Goal: Information Seeking & Learning: Learn about a topic

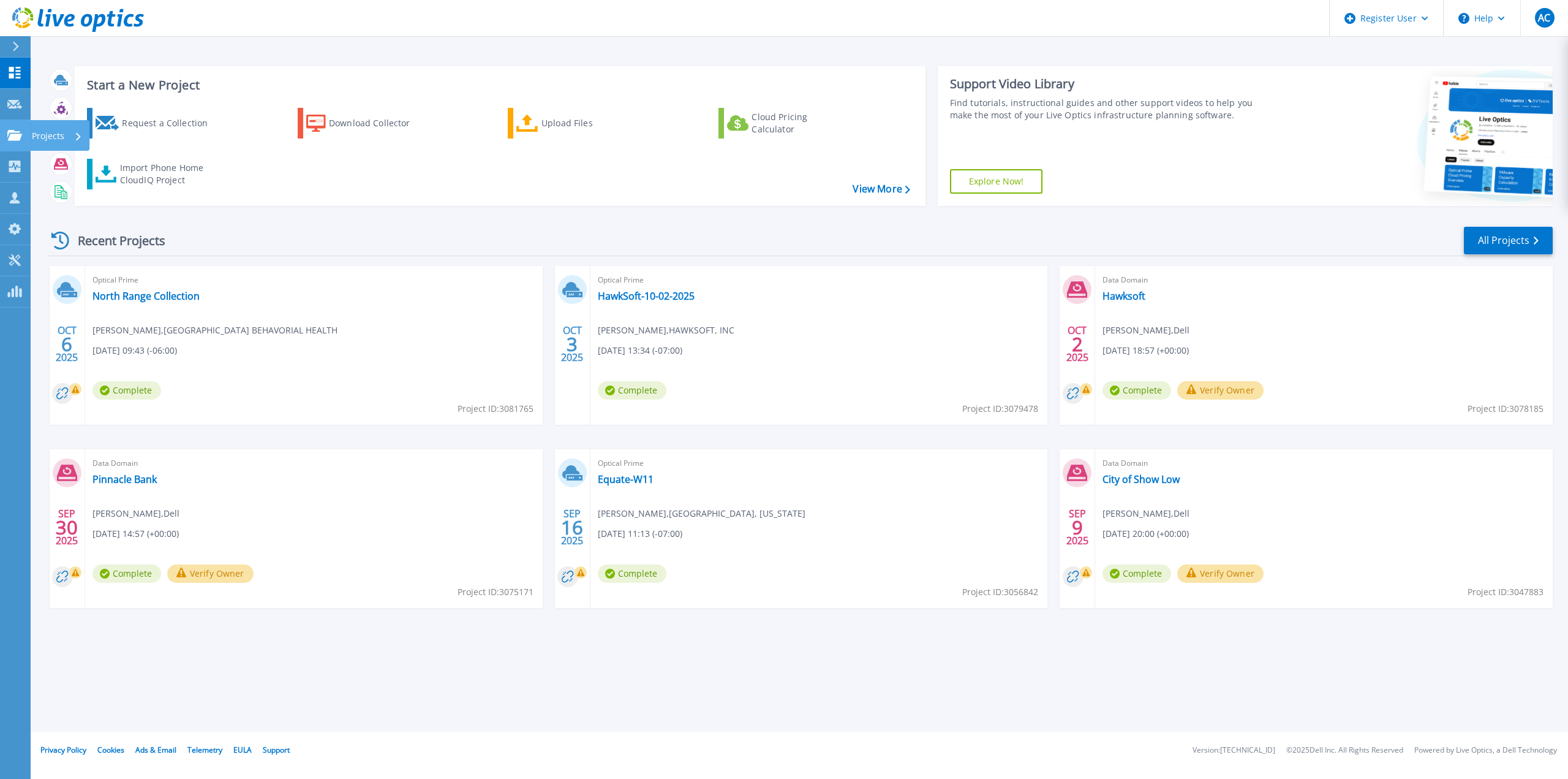
click at [16, 136] on icon at bounding box center [15, 135] width 15 height 10
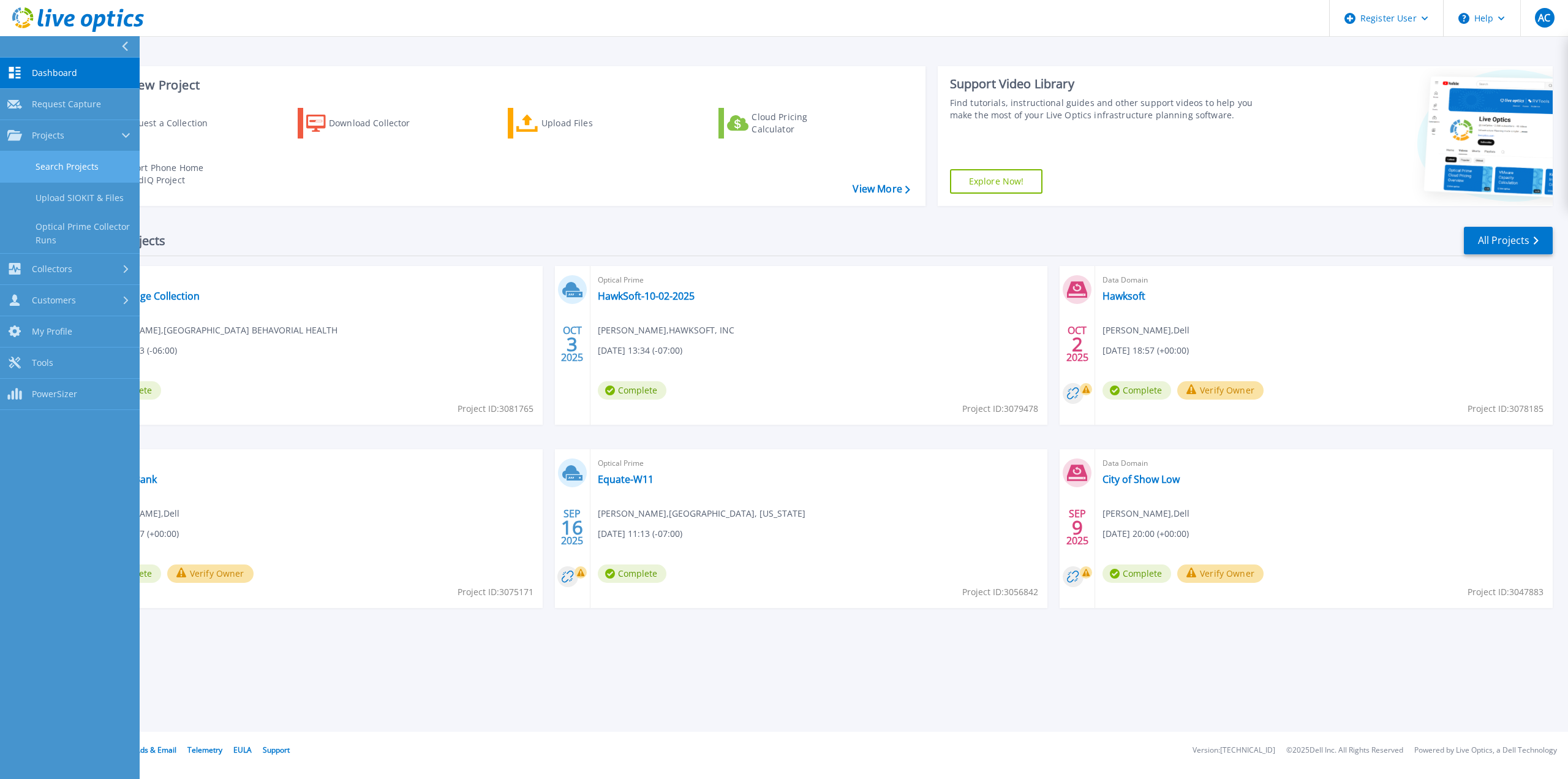
click at [49, 173] on link "Search Projects" at bounding box center [70, 167] width 140 height 31
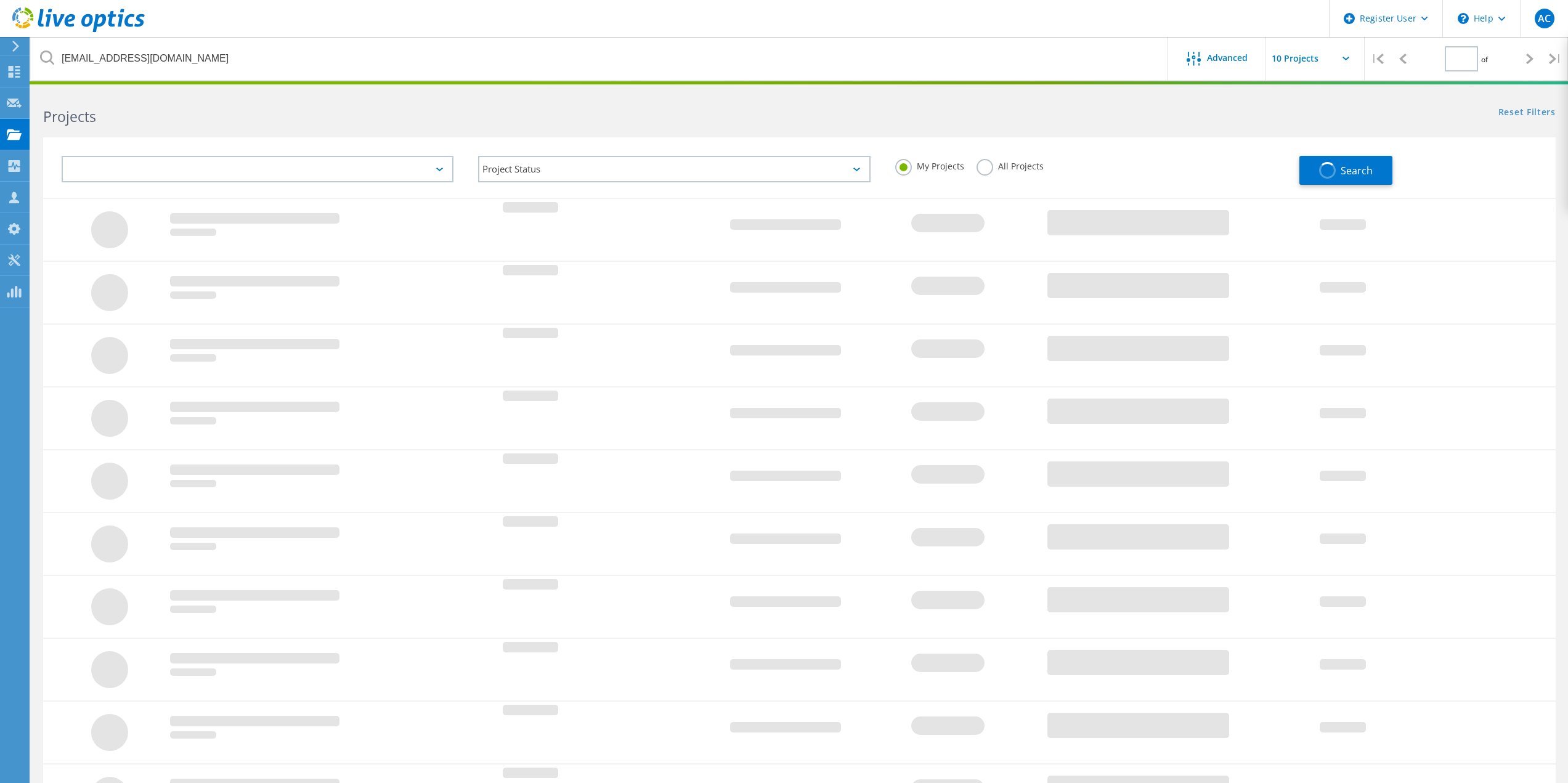
type input "1"
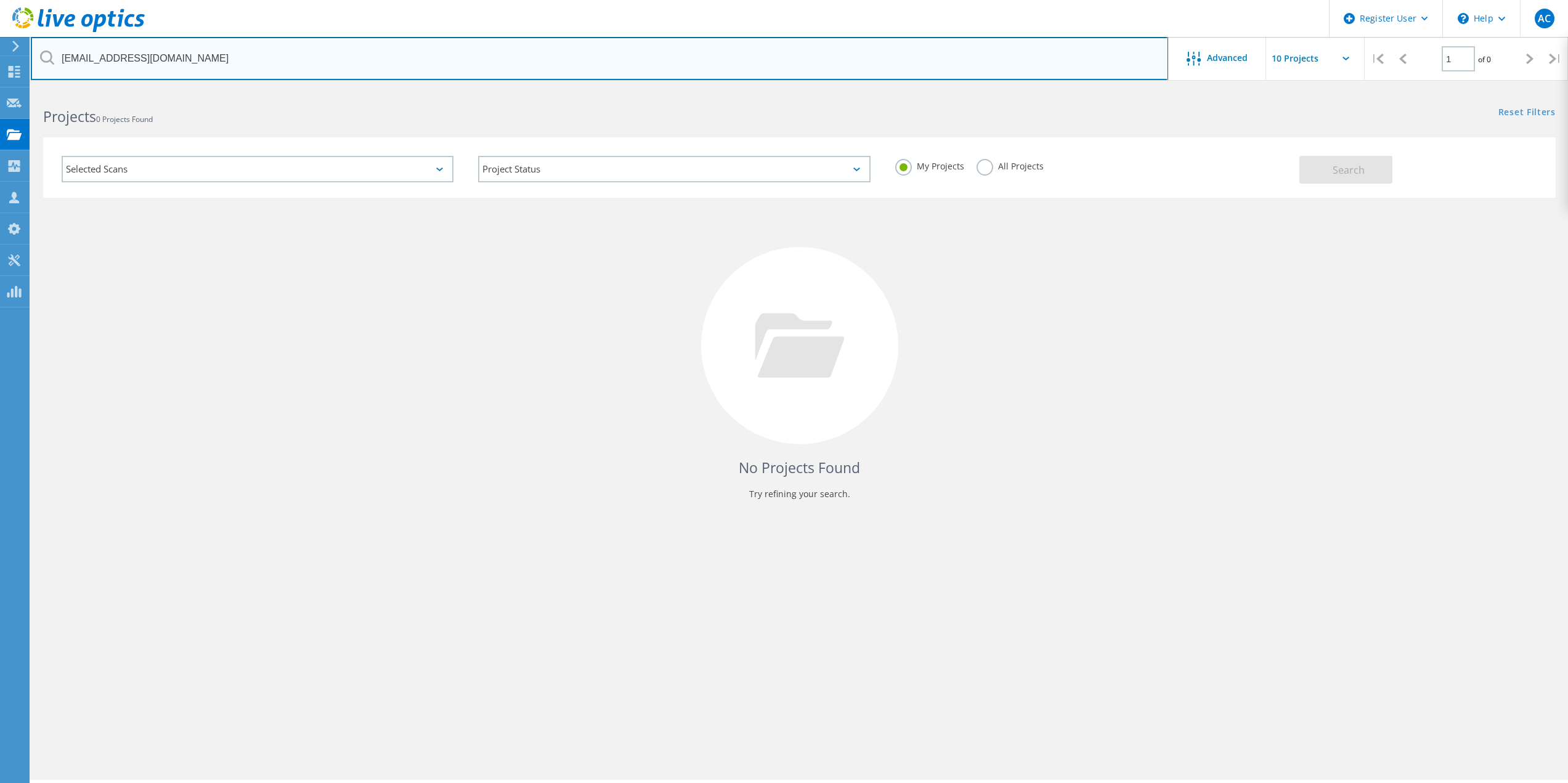
click at [361, 59] on input "[EMAIL_ADDRESS][DOMAIN_NAME]" at bounding box center [599, 58] width 1137 height 43
click at [361, 59] on input "nrunyon@rfschools.com" at bounding box center [599, 58] width 1137 height 43
paste input "Nathan Runyon <nrunyon@rfschools.com>"
type input "nrunyon@rfschools.com"
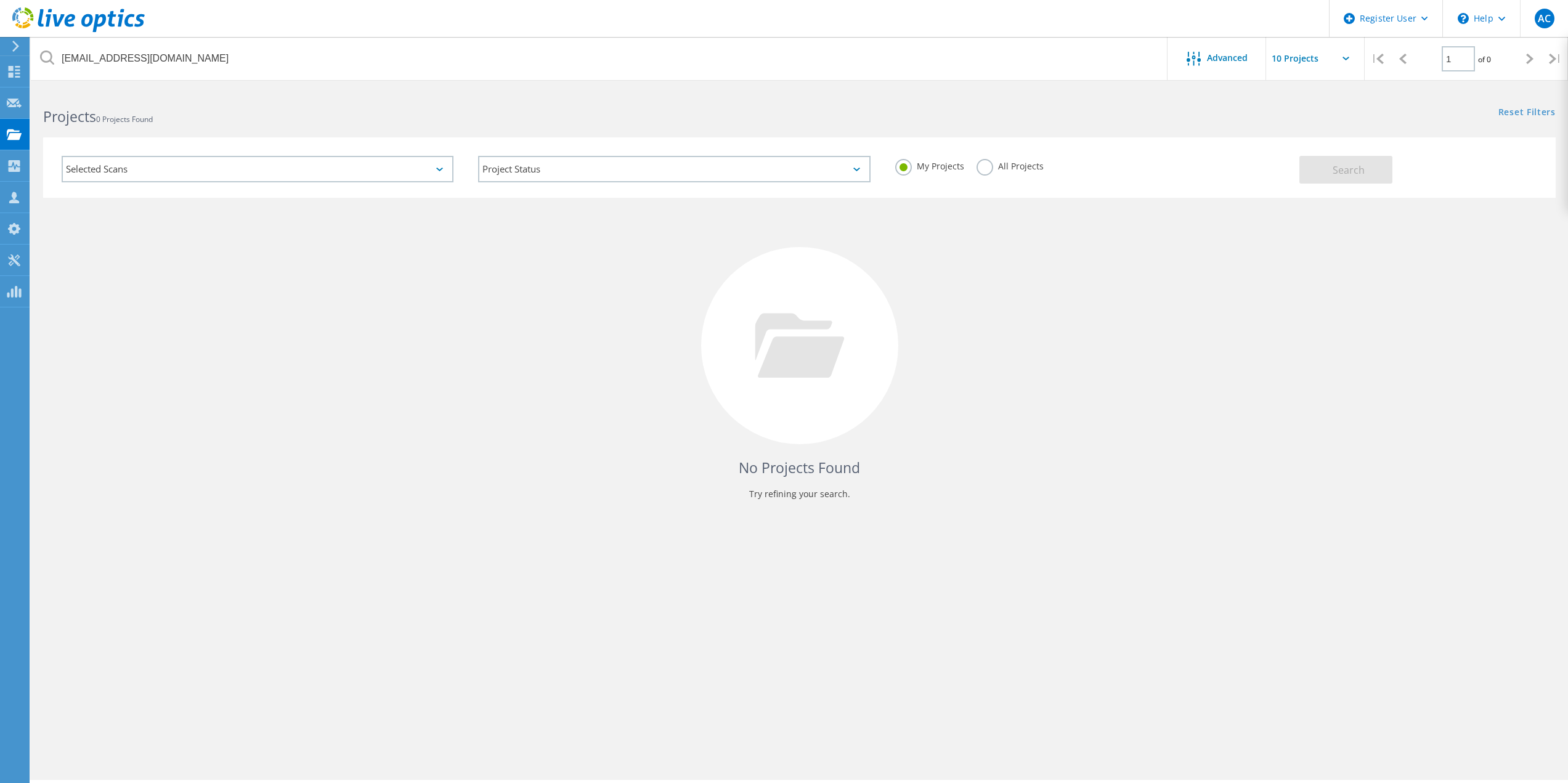
click at [990, 175] on div "All Projects" at bounding box center [1010, 167] width 67 height 18
click at [987, 175] on div "All Projects" at bounding box center [1010, 167] width 67 height 18
click at [985, 170] on label "All Projects" at bounding box center [1010, 164] width 67 height 12
click at [0, 0] on input "All Projects" at bounding box center [0, 0] width 0 height 0
click at [1380, 182] on button "Search" at bounding box center [1346, 170] width 93 height 28
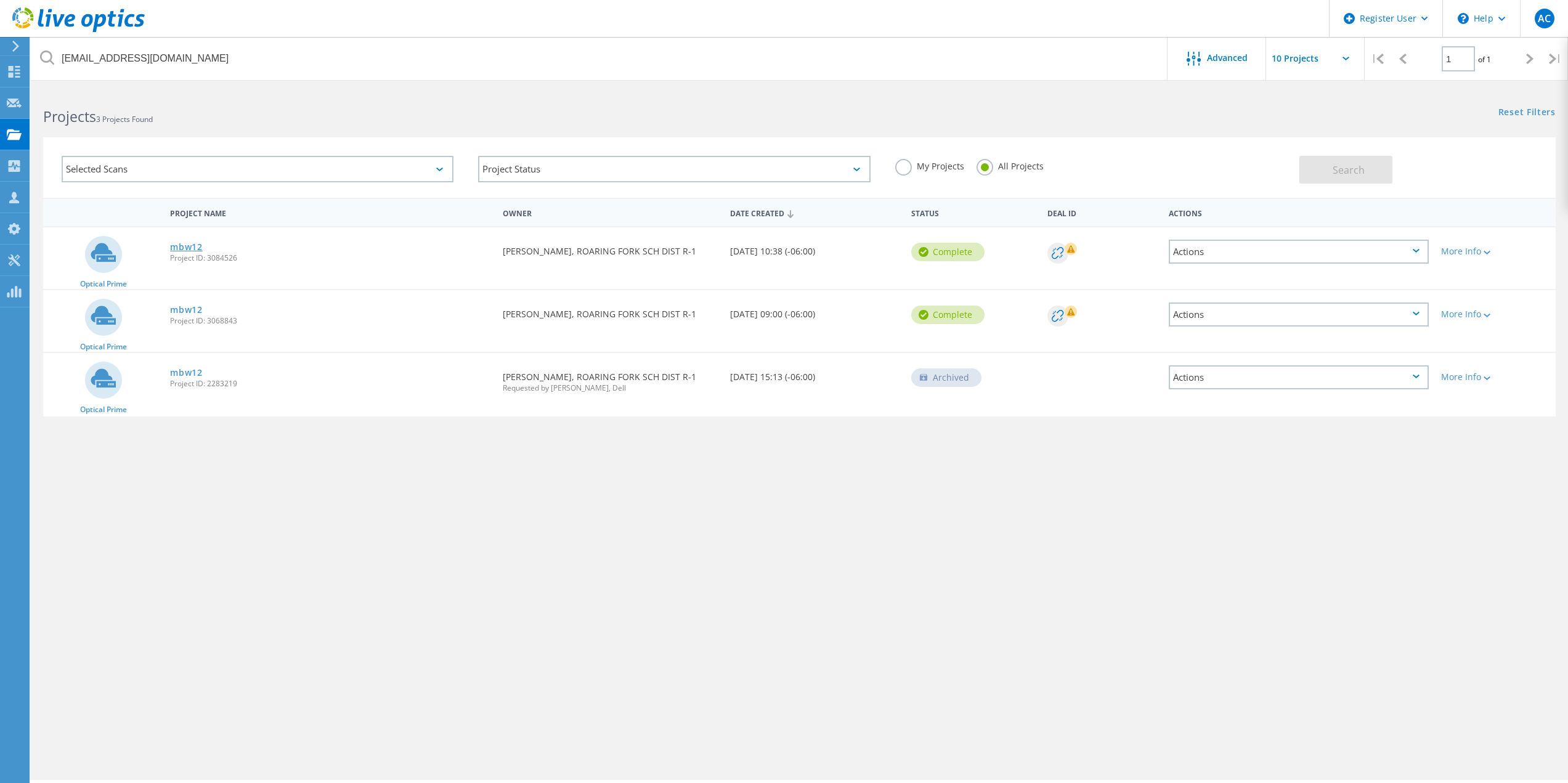
click at [197, 244] on link "mbw12" at bounding box center [186, 247] width 33 height 9
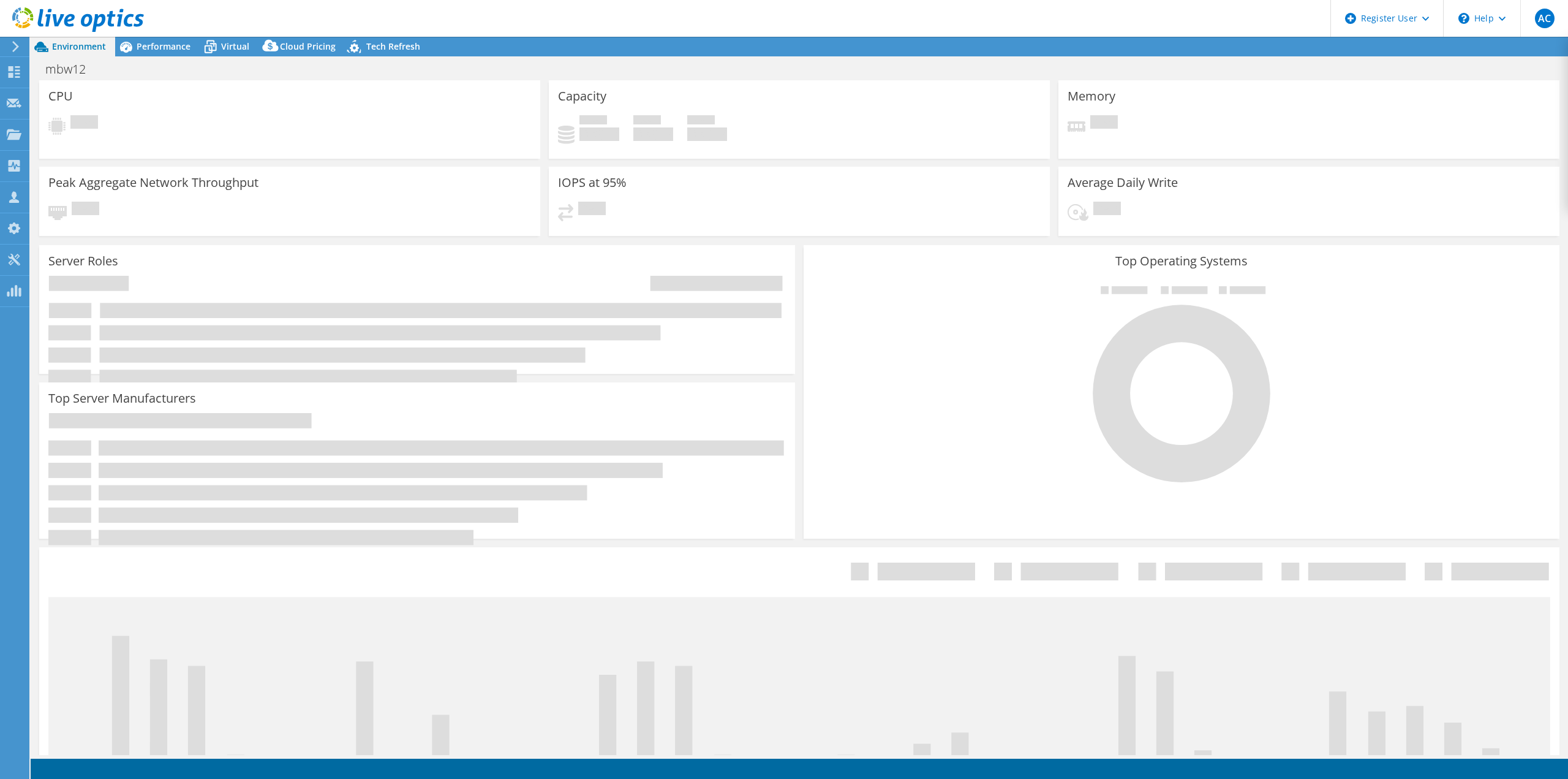
select select "USD"
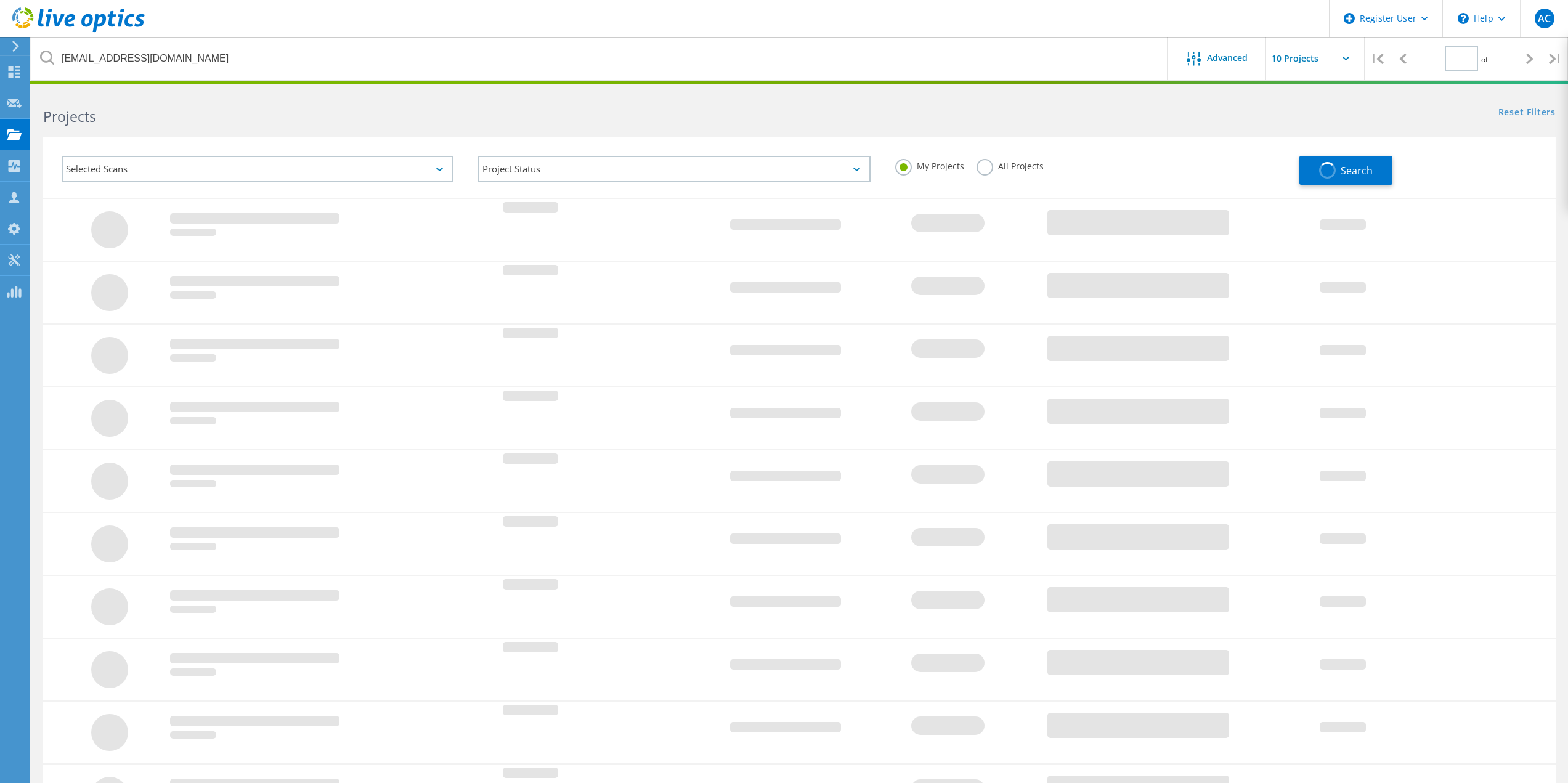
type input "1"
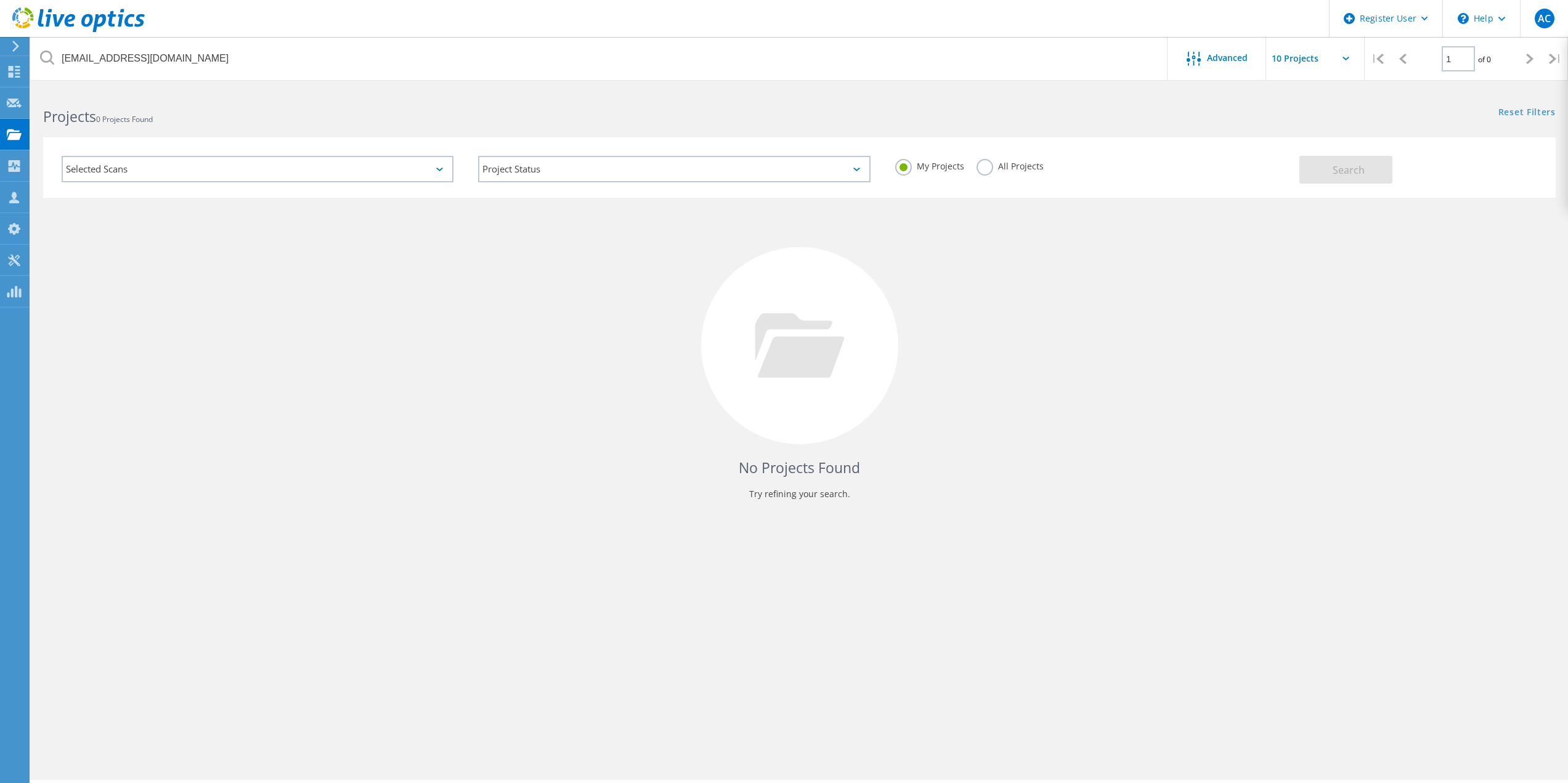
click at [1160, 129] on div "Selected Scans Project Status In Progress Complete Published Anonymous Archived…" at bounding box center [799, 160] width 1537 height 76
click at [955, 160] on label "My Projects" at bounding box center [930, 164] width 69 height 12
click at [0, 0] on input "My Projects" at bounding box center [0, 0] width 0 height 0
click at [979, 163] on label "All Projects" at bounding box center [1010, 164] width 67 height 12
click at [0, 0] on input "All Projects" at bounding box center [0, 0] width 0 height 0
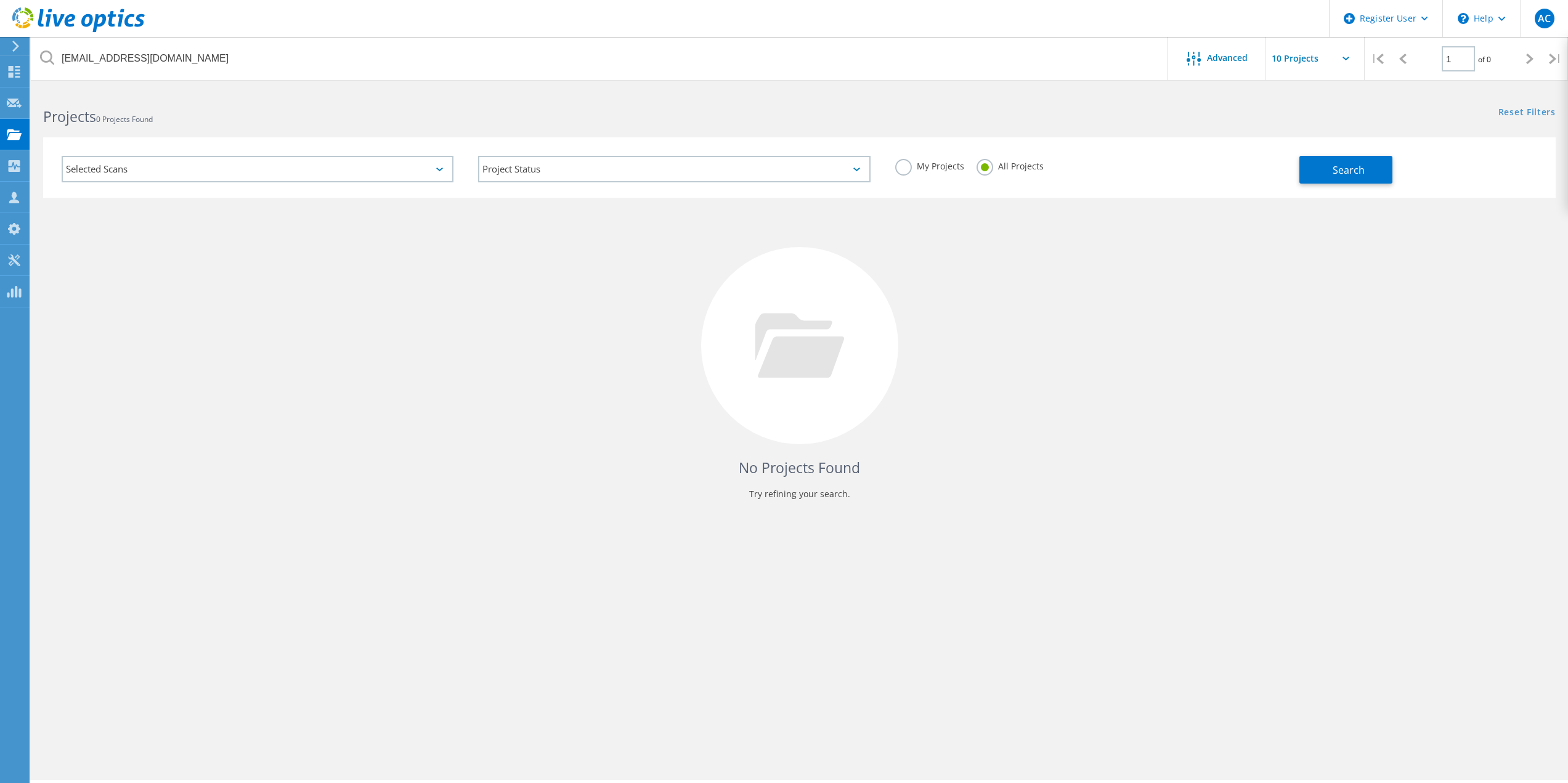
click at [1357, 191] on div "Selected Scans Project Status In Progress Complete Published Anonymous Archived…" at bounding box center [799, 167] width 1512 height 61
click at [1389, 170] on button "Search" at bounding box center [1346, 170] width 93 height 28
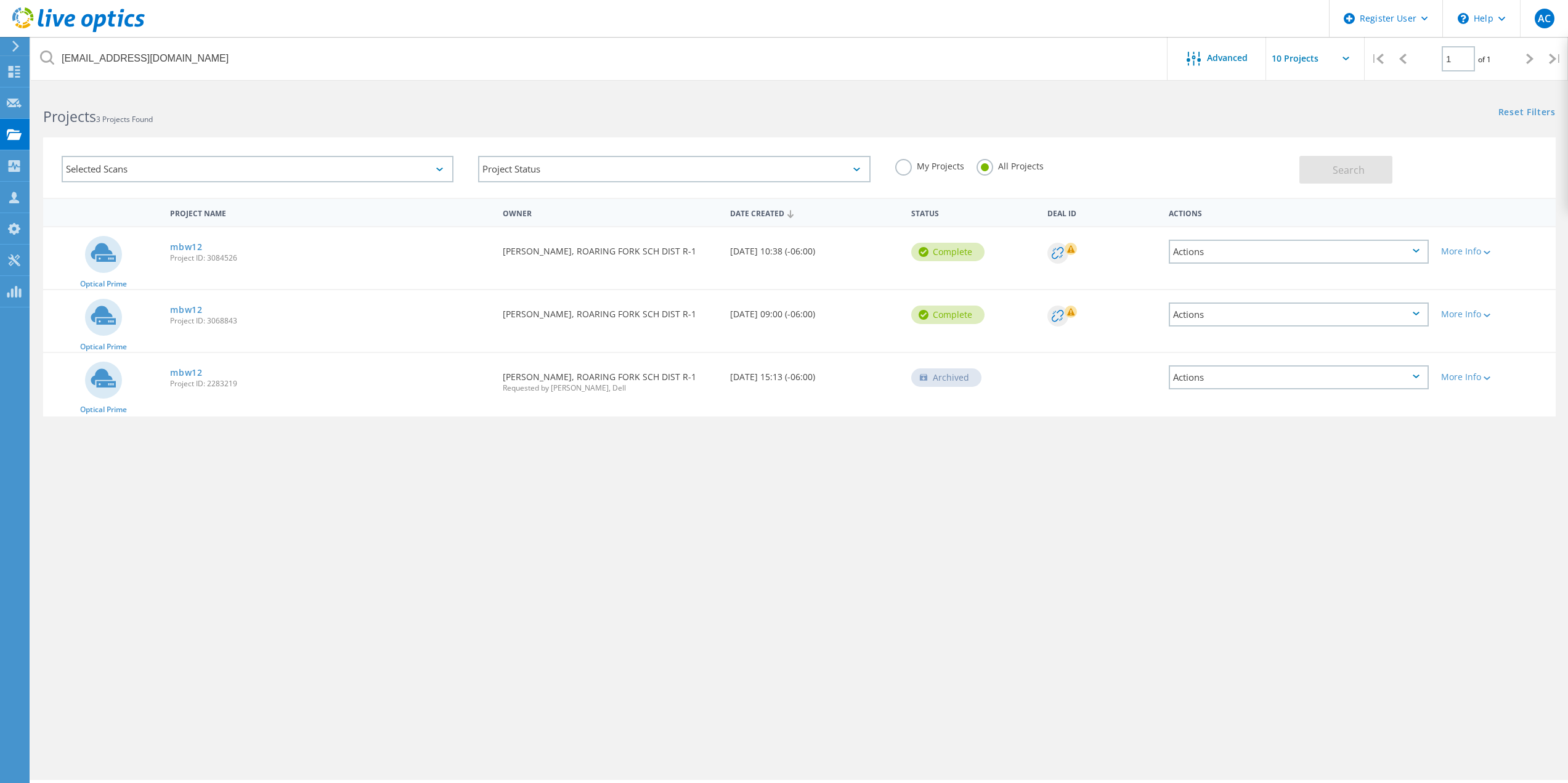
click at [1075, 528] on div "Project Name Owner Date Created Status Deal Id Actions Optical Prime mbw12 Proj…" at bounding box center [799, 363] width 1537 height 333
click at [177, 313] on link "mbw12" at bounding box center [186, 310] width 33 height 9
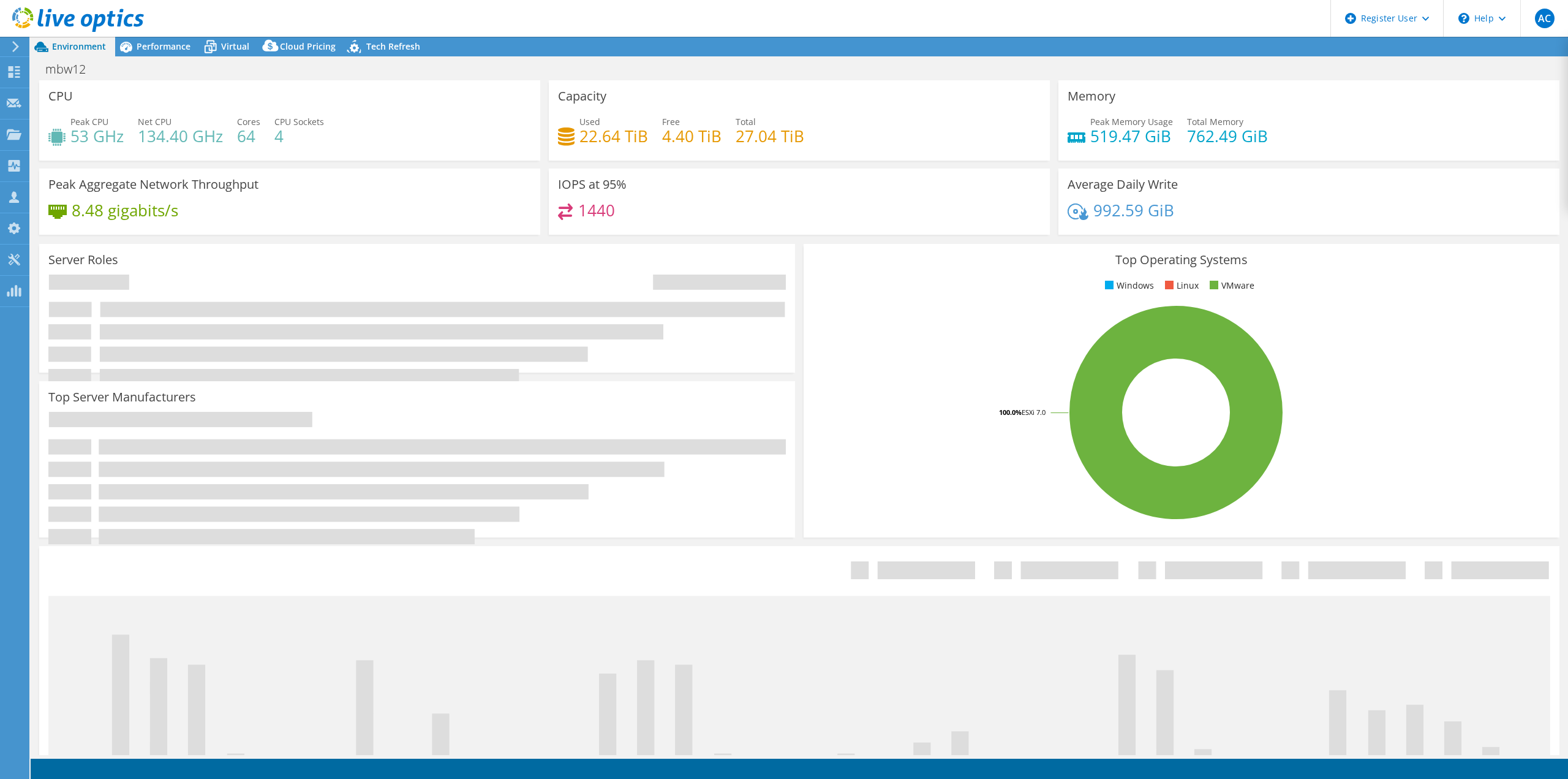
select select "USD"
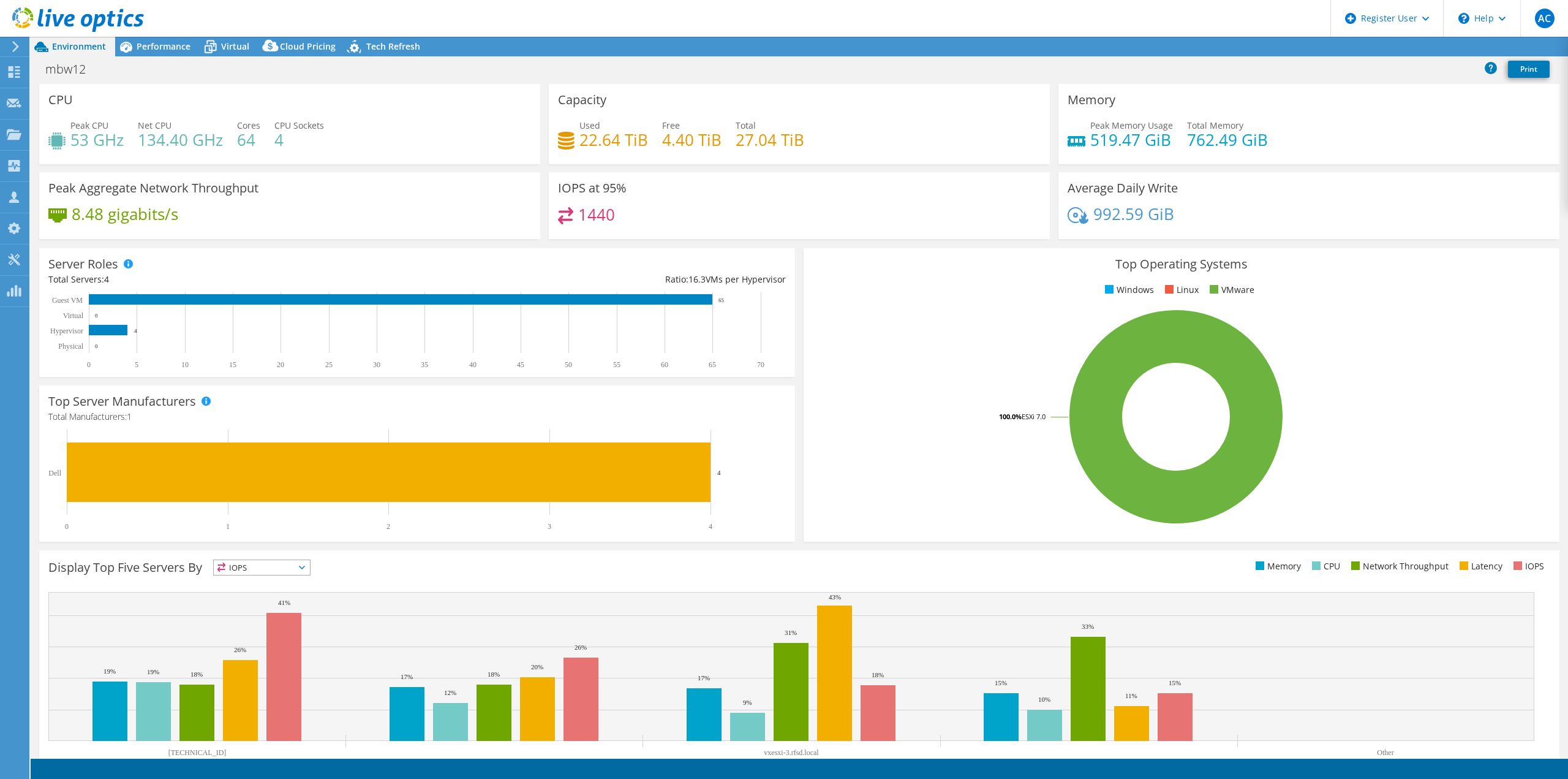
radio input "true"
radio input "false"
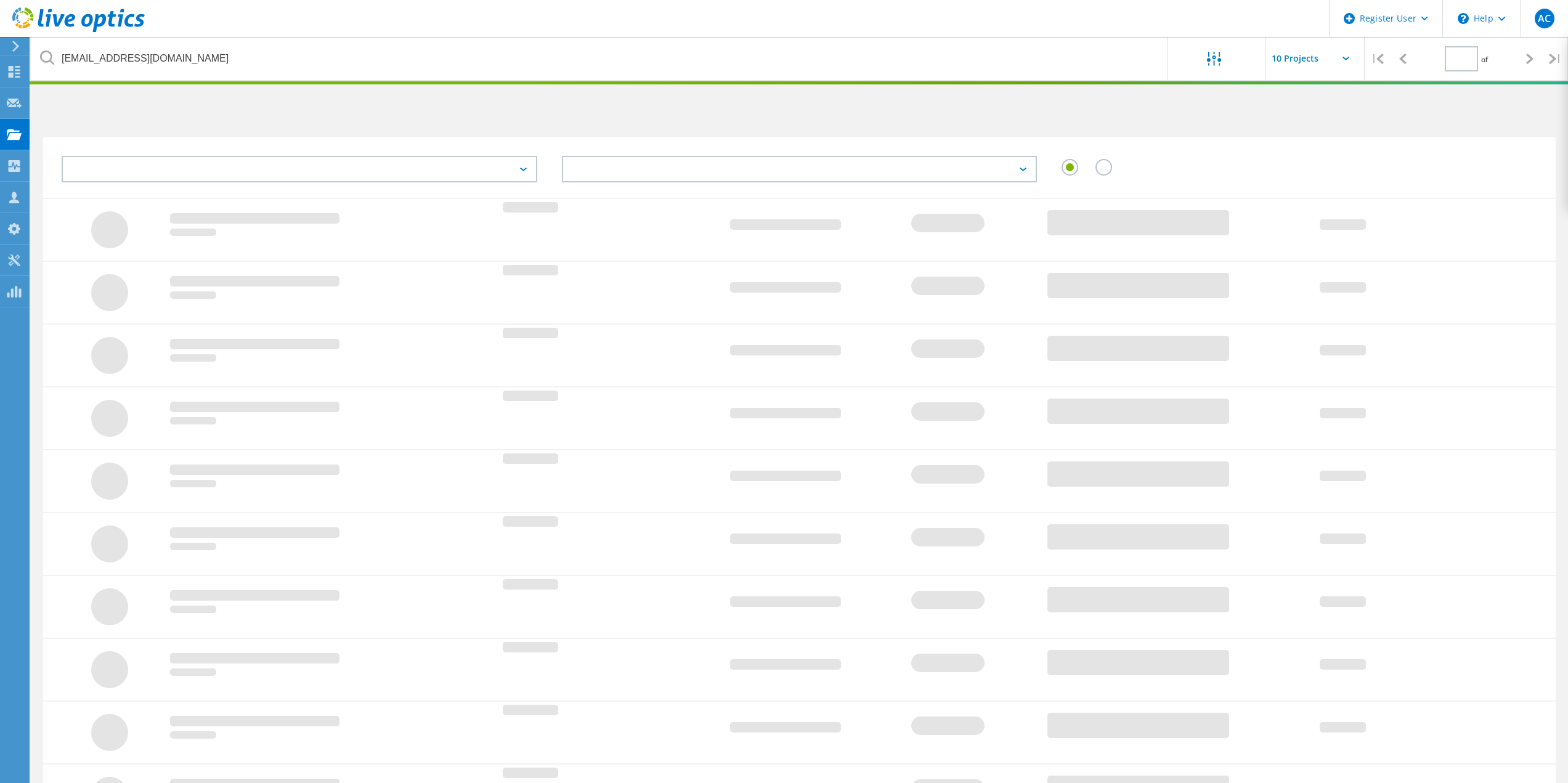
type input "1"
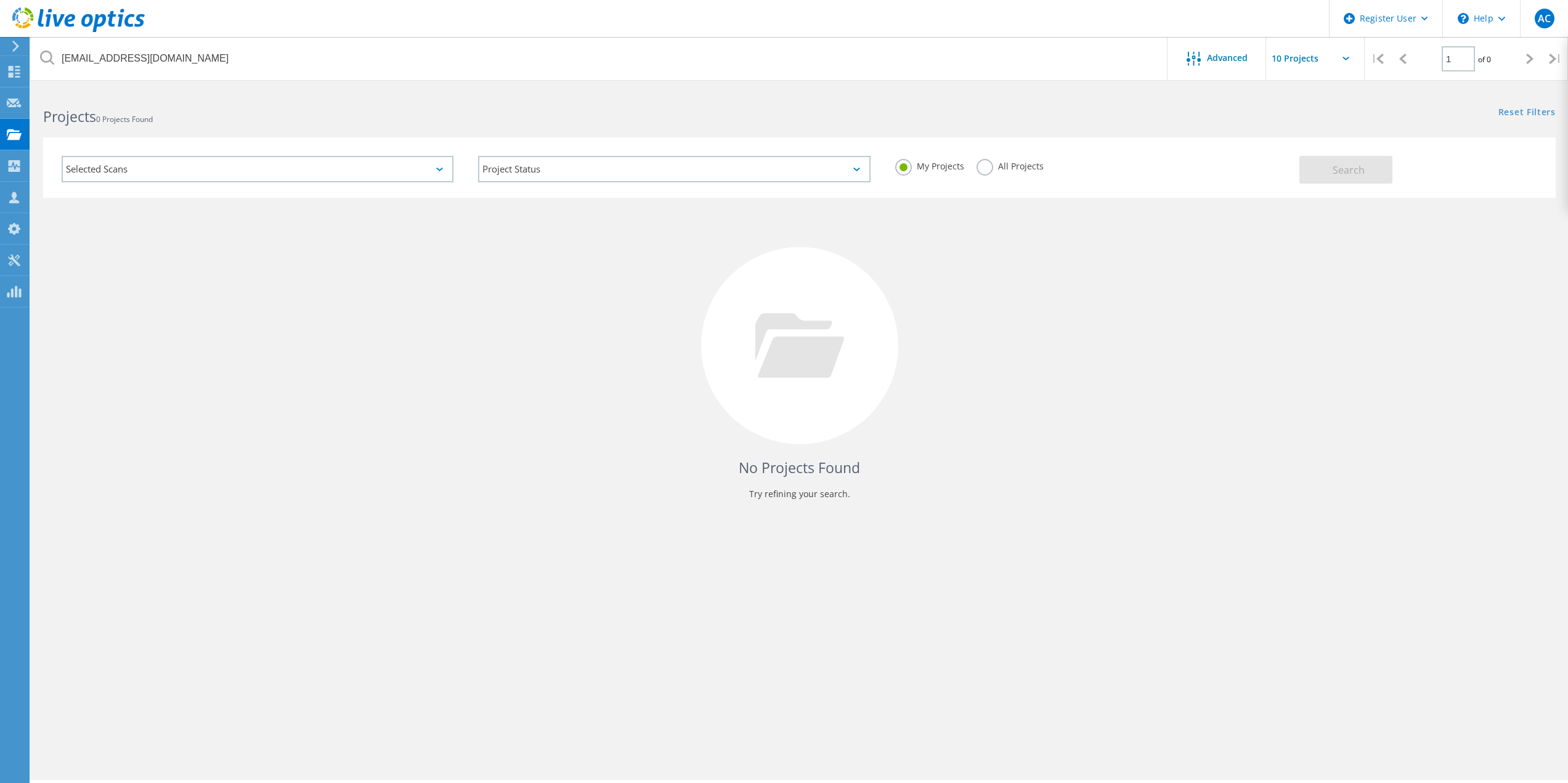
click at [1018, 170] on label "All Projects" at bounding box center [1010, 164] width 67 height 12
click at [0, 0] on input "All Projects" at bounding box center [0, 0] width 0 height 0
click at [1452, 166] on div "Search" at bounding box center [1425, 163] width 250 height 40
click at [1382, 178] on button "Search" at bounding box center [1346, 170] width 93 height 28
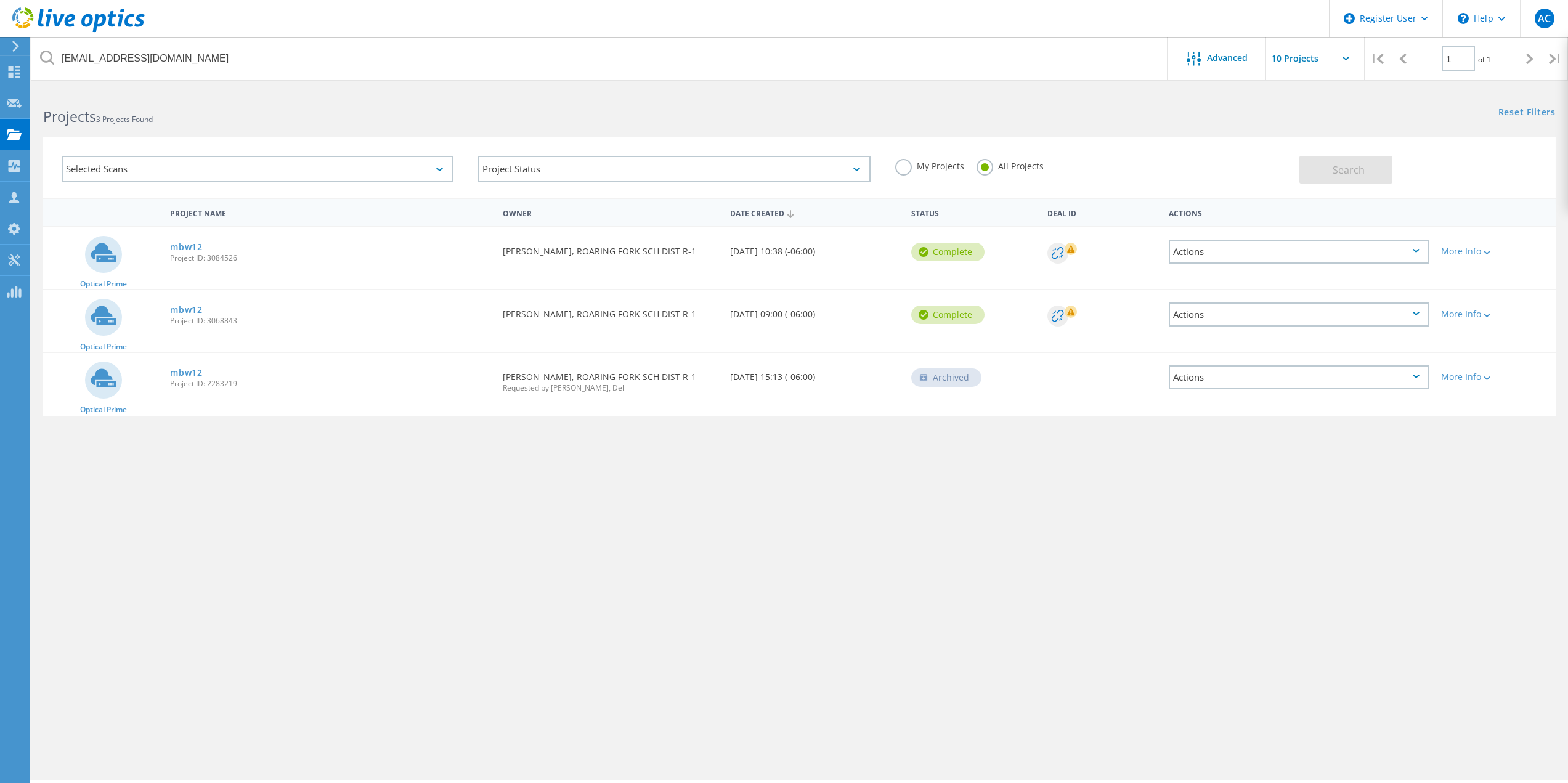
click at [194, 248] on link "mbw12" at bounding box center [186, 247] width 33 height 9
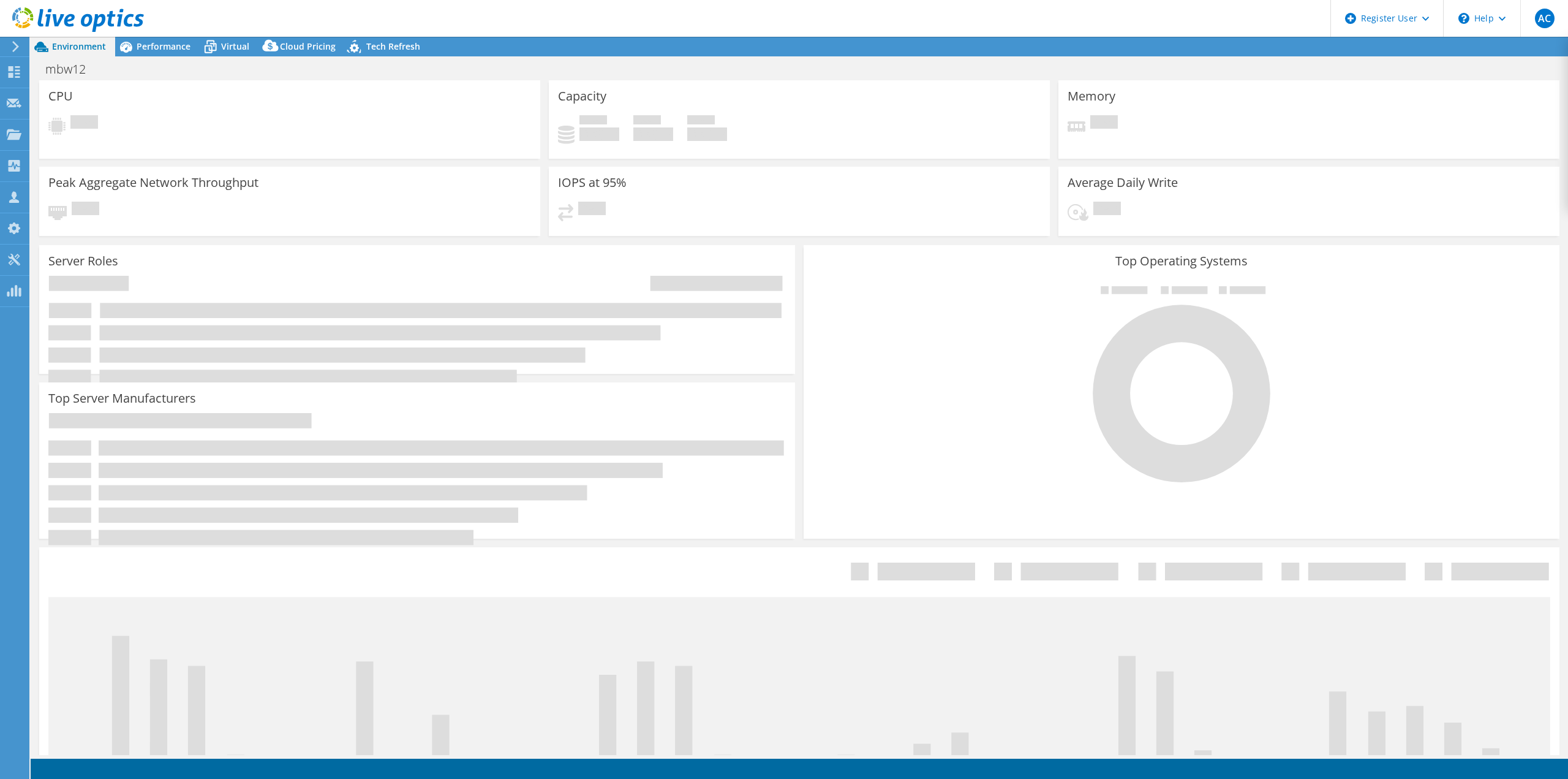
select select "USD"
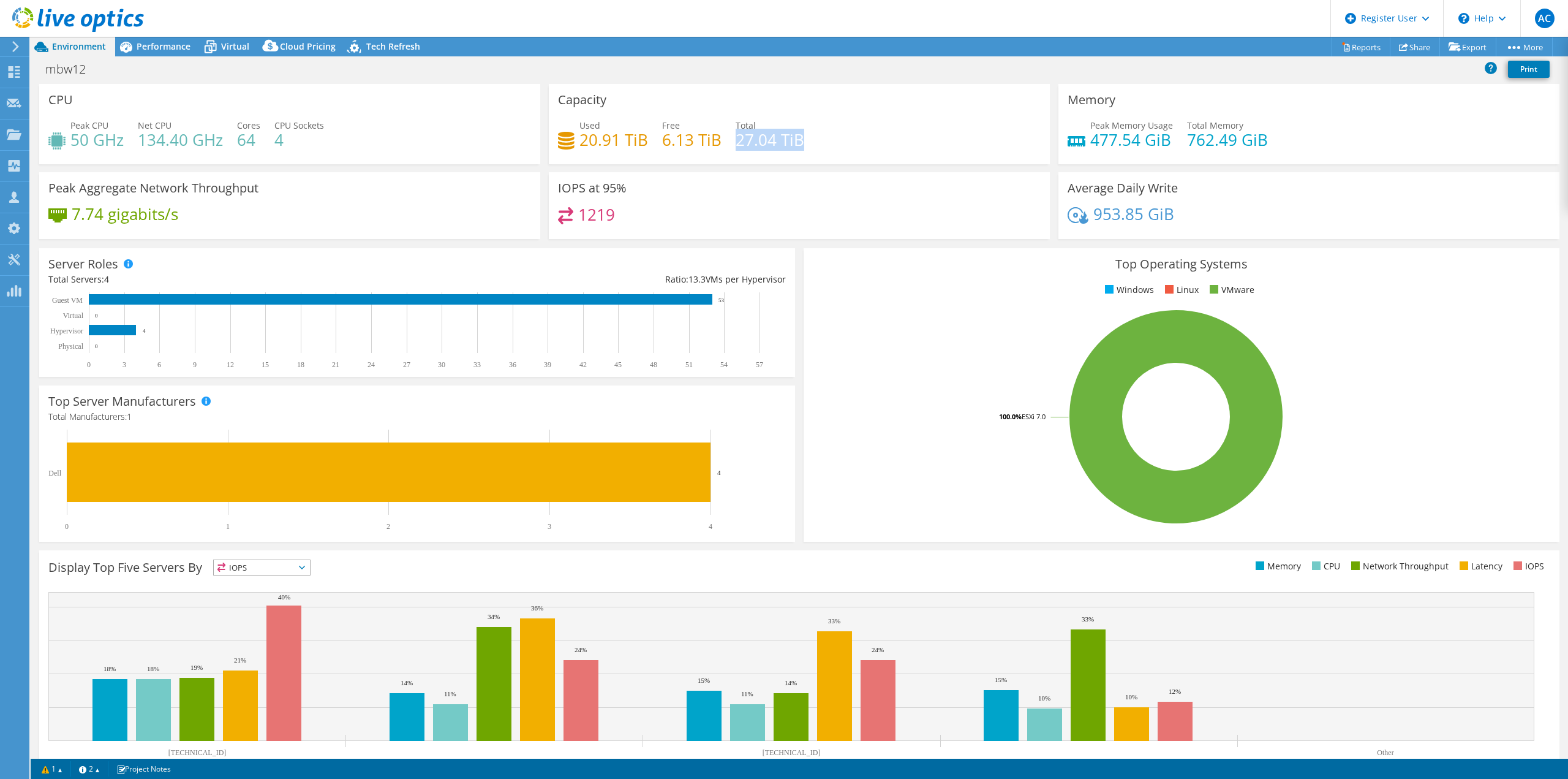
drag, startPoint x: 731, startPoint y: 143, endPoint x: 833, endPoint y: 144, distance: 102.0
click at [833, 144] on div "Used 20.91 TiB Free 6.13 TiB Total 27.04 TiB" at bounding box center [799, 138] width 483 height 40
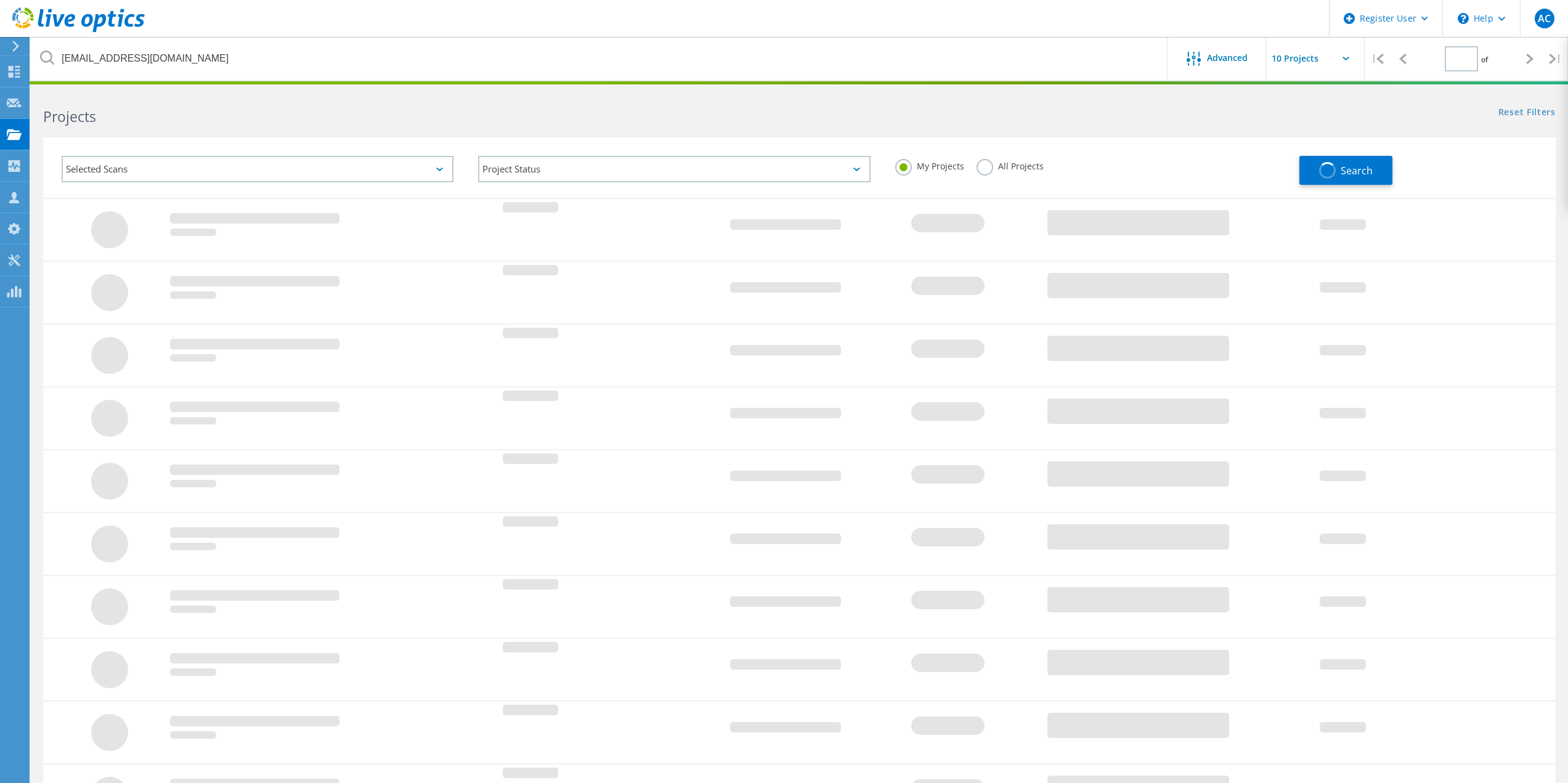
type input "1"
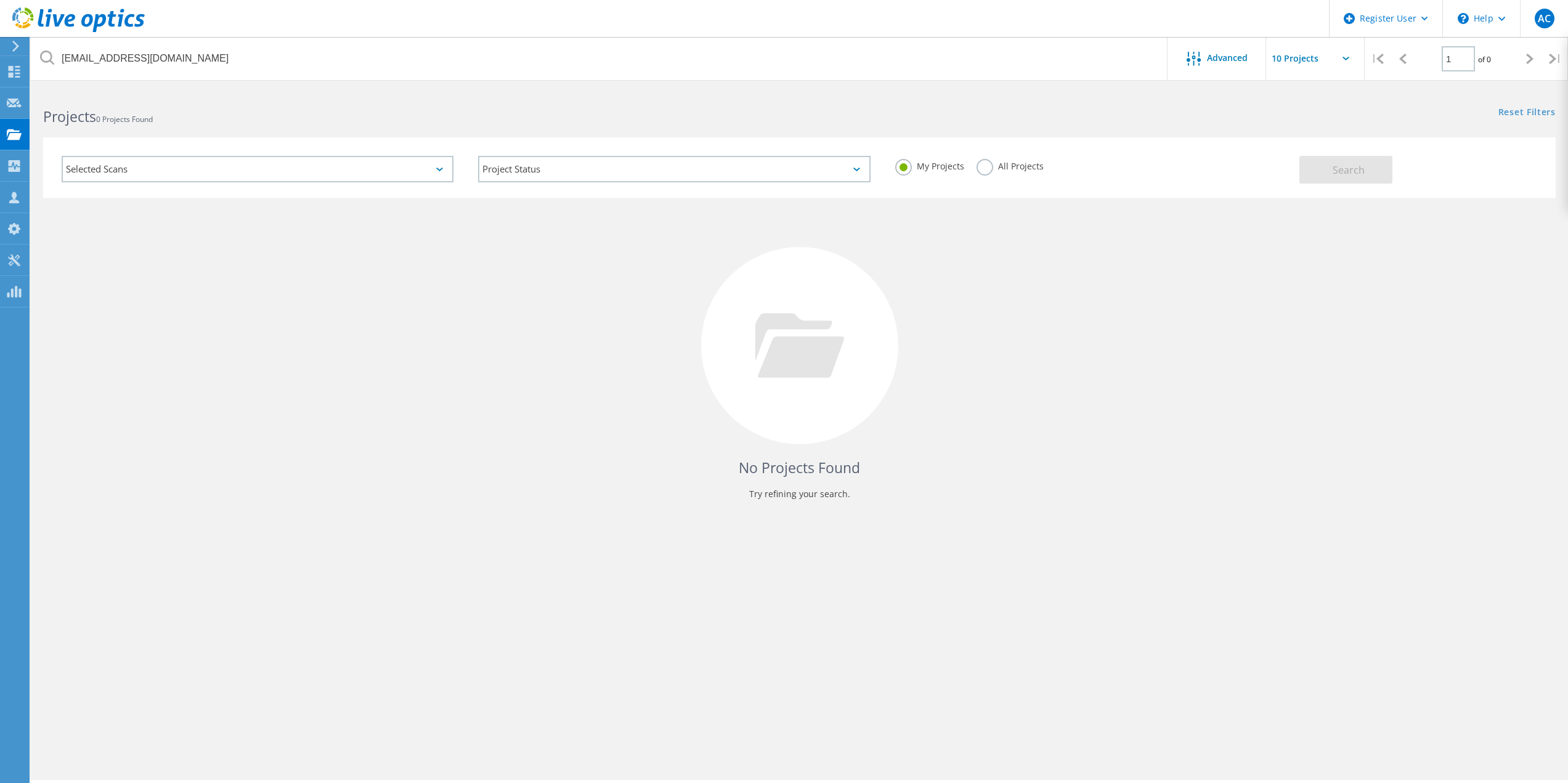
click at [983, 156] on div "My Projects All Projects" at bounding box center [1090, 166] width 416 height 45
click at [986, 166] on label "All Projects" at bounding box center [1010, 164] width 67 height 12
click at [0, 0] on input "All Projects" at bounding box center [0, 0] width 0 height 0
click at [1562, 221] on div "No Projects Found Try refining your search." at bounding box center [799, 363] width 1537 height 333
click at [1364, 163] on button "Search" at bounding box center [1346, 170] width 93 height 28
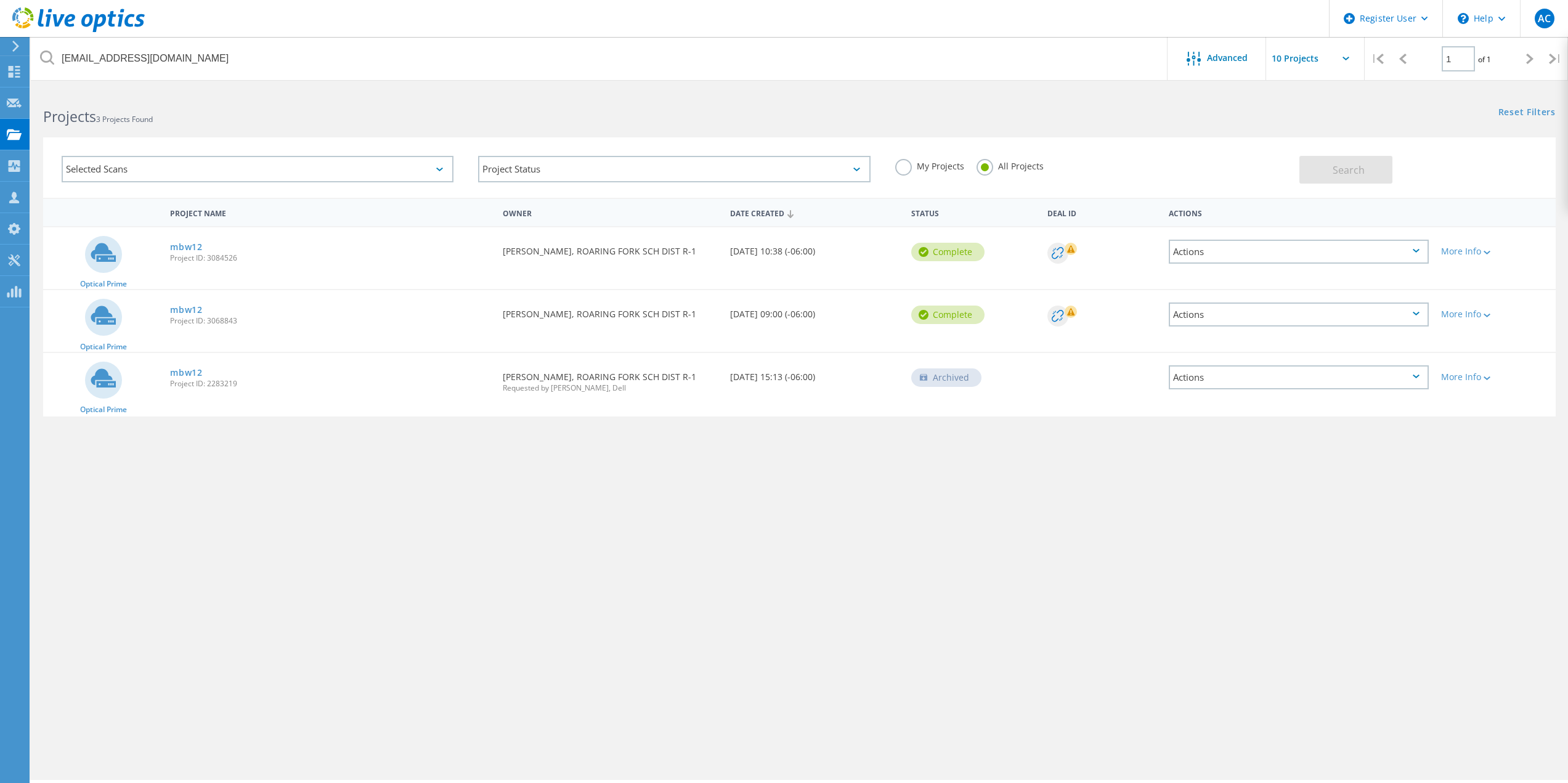
drag, startPoint x: 734, startPoint y: 319, endPoint x: 834, endPoint y: 317, distance: 100.0
click at [834, 317] on div "Date Created 09/25/2025, 09:00 (-06:00)" at bounding box center [815, 311] width 182 height 41
drag, startPoint x: 741, startPoint y: 248, endPoint x: 859, endPoint y: 248, distance: 118.0
click at [859, 248] on div "Date Created 10/08/2025, 10:38 (-06:00)" at bounding box center [815, 248] width 182 height 41
click at [872, 518] on div "Project Name Owner Date Created Status Deal Id Actions Optical Prime mbw12 Proj…" at bounding box center [799, 363] width 1537 height 333
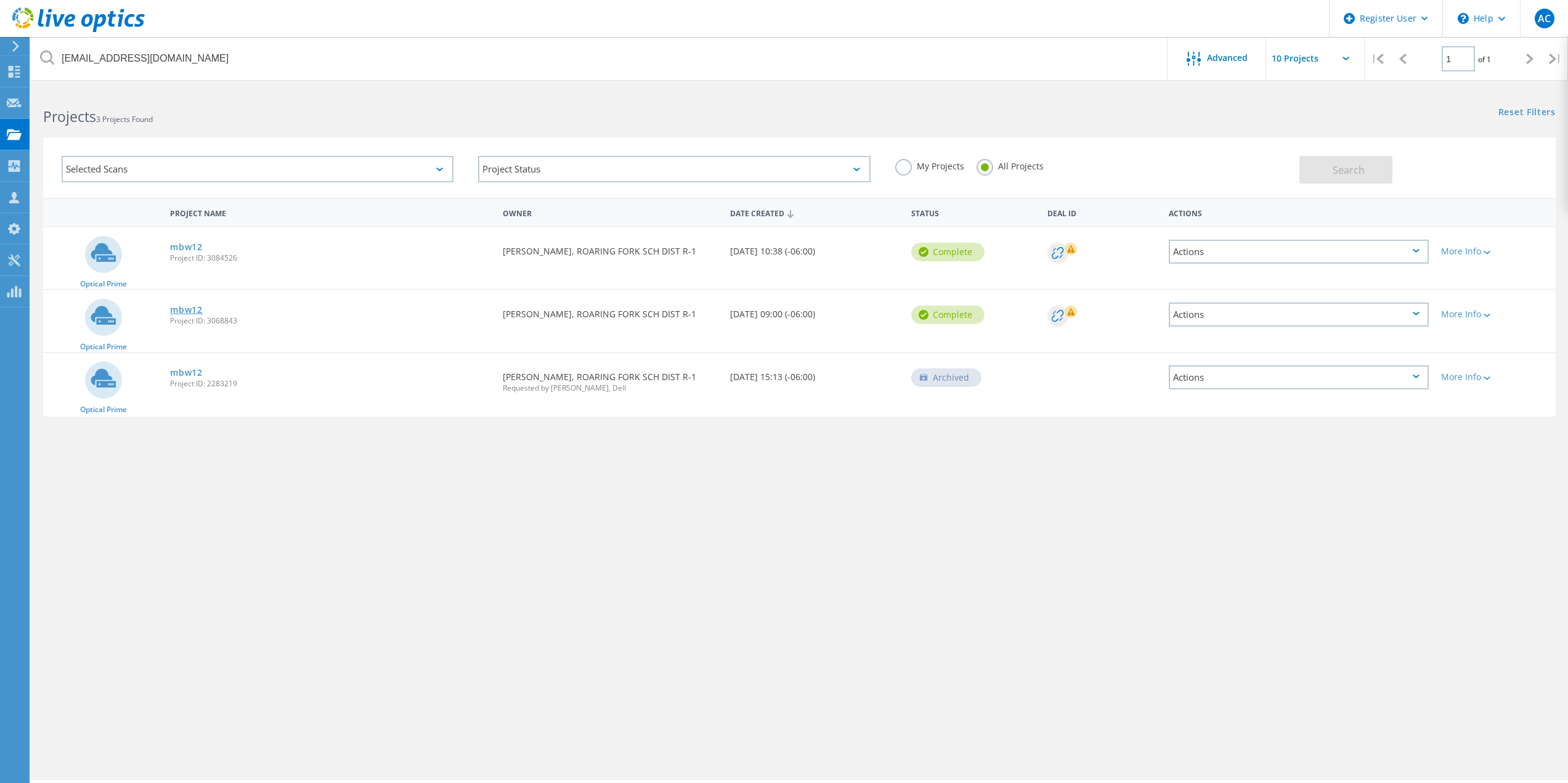
click at [191, 312] on link "mbw12" at bounding box center [186, 310] width 33 height 9
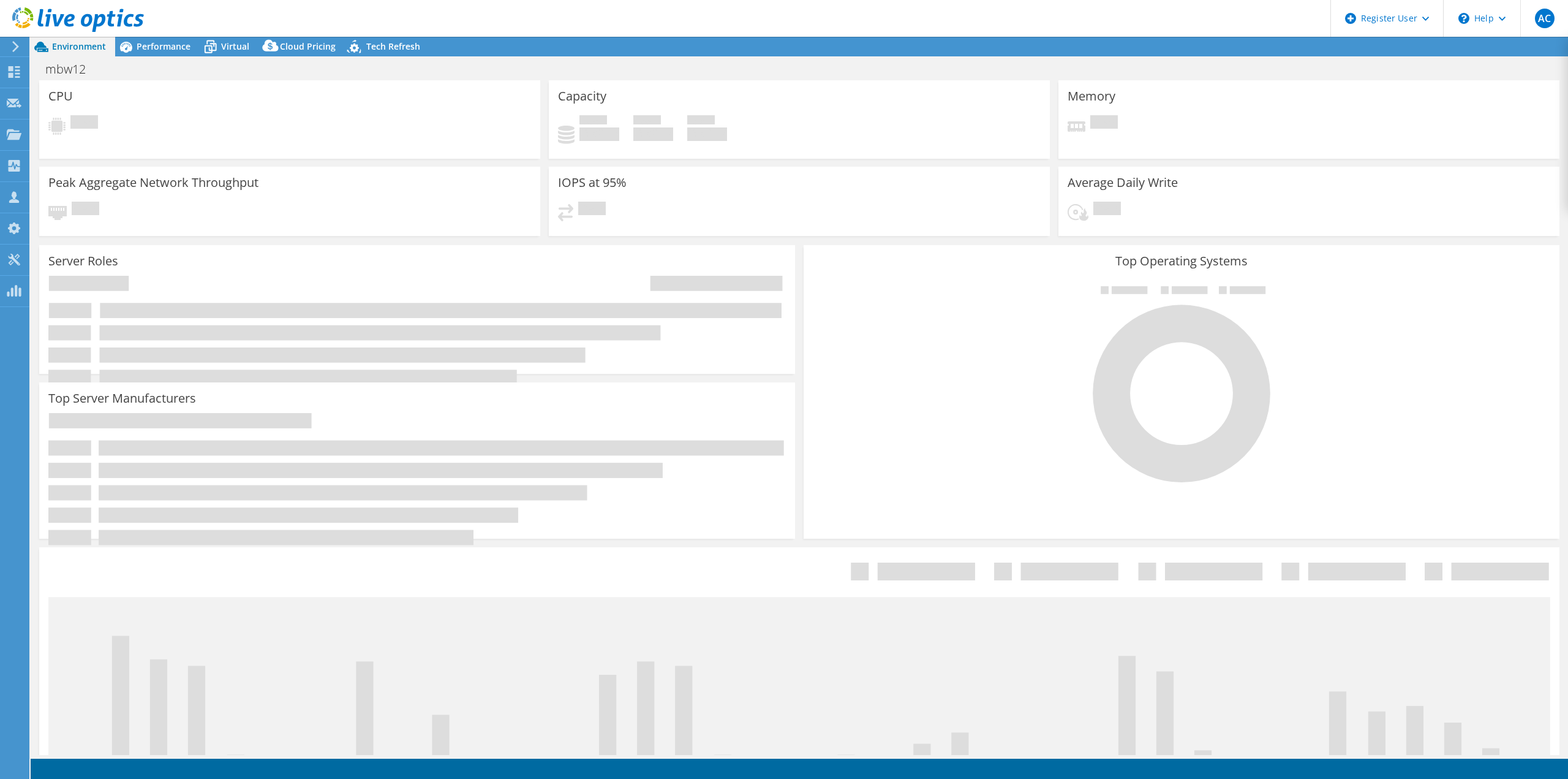
select select "USD"
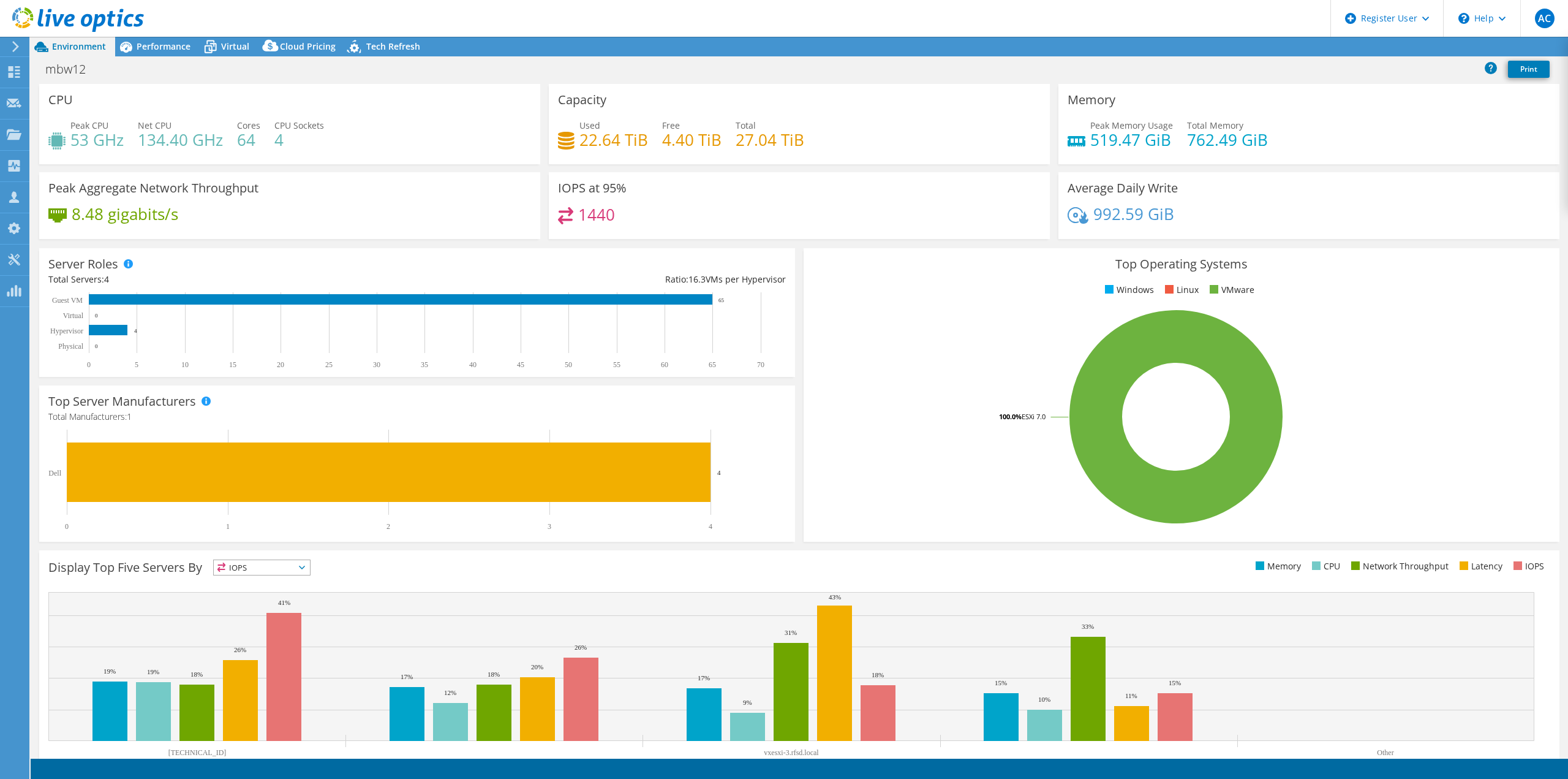
radio input "true"
radio input "false"
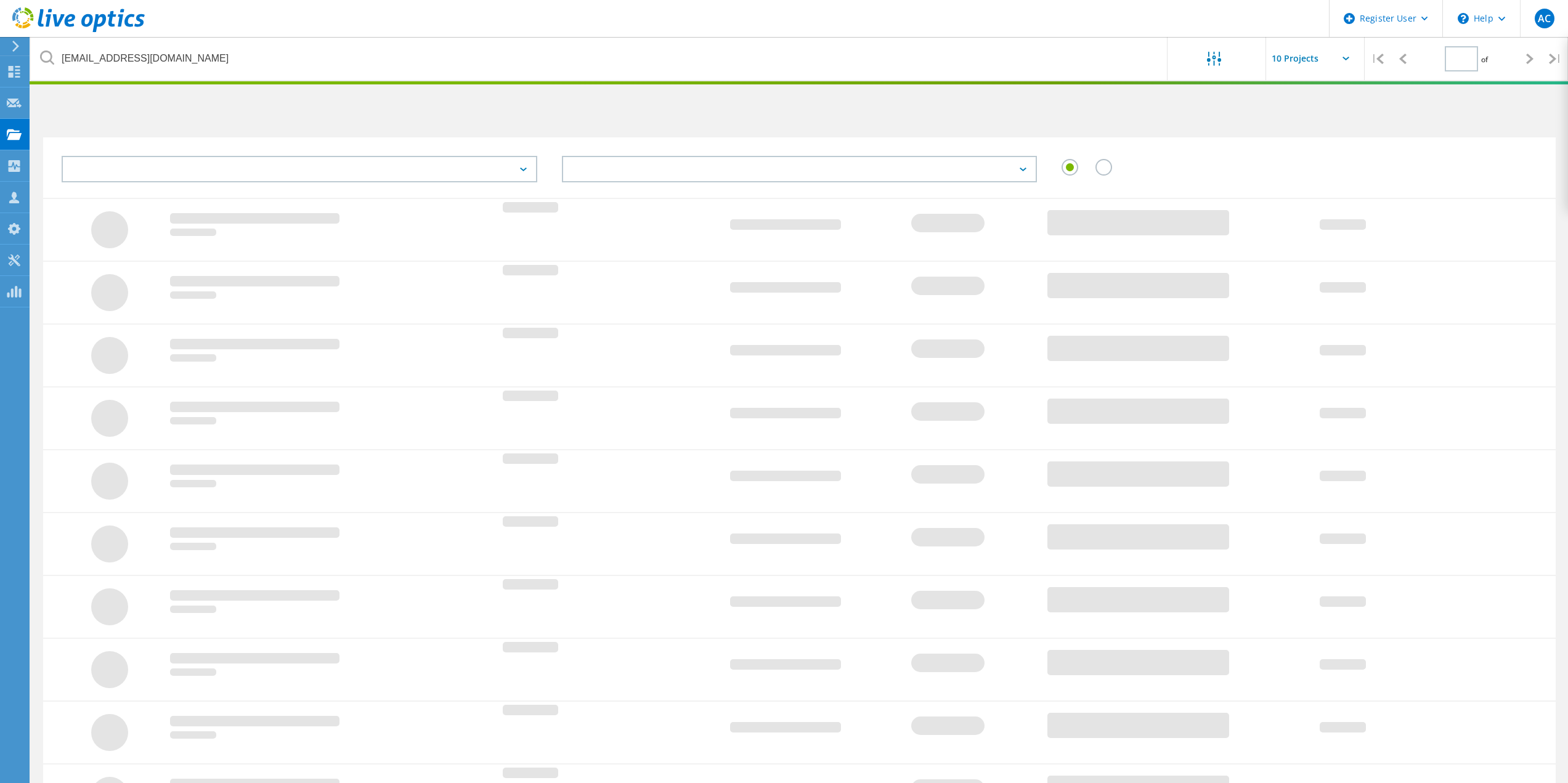
type input "1"
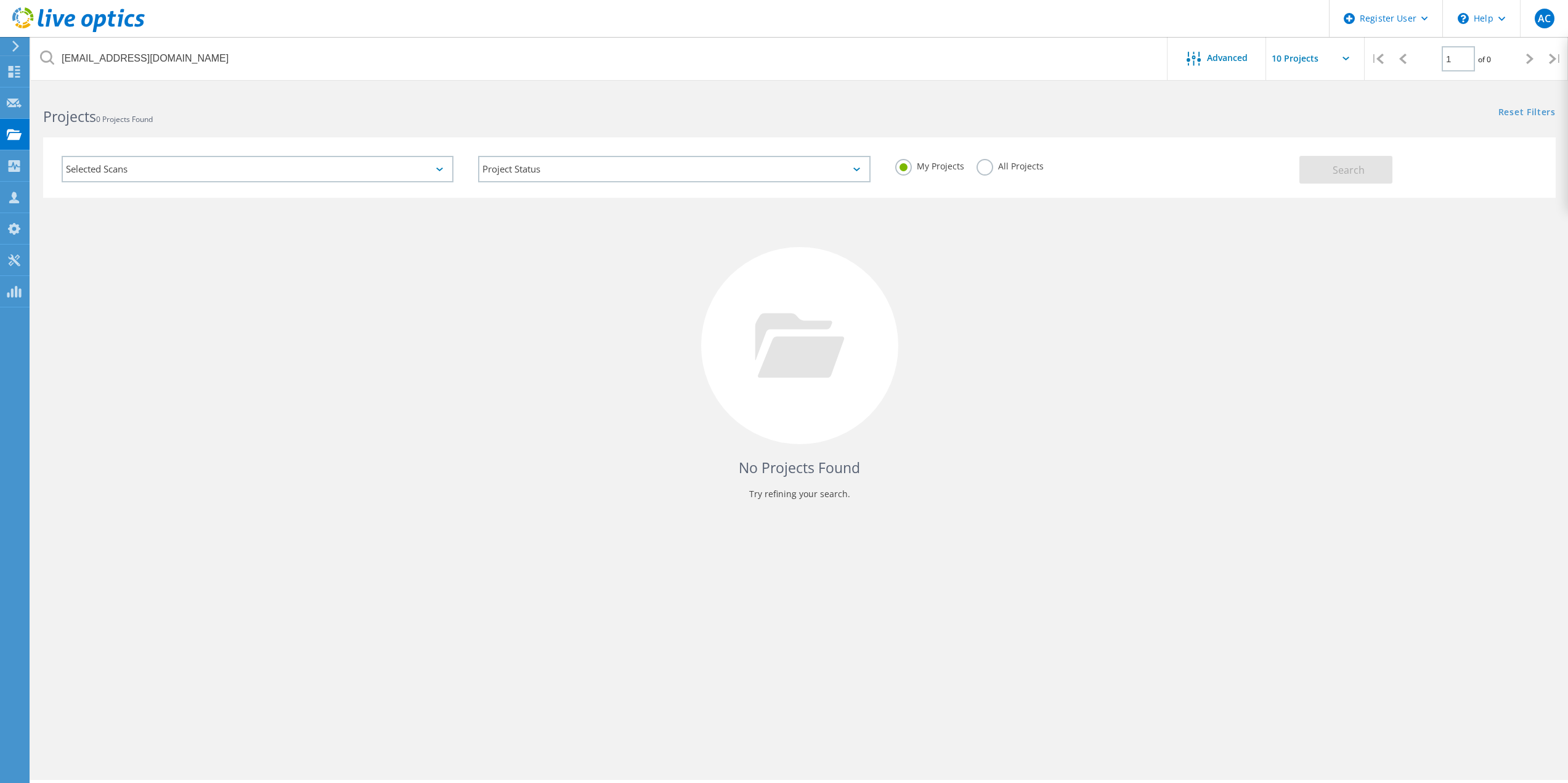
click at [983, 168] on label "All Projects" at bounding box center [1010, 164] width 67 height 12
click at [0, 0] on input "All Projects" at bounding box center [0, 0] width 0 height 0
click at [1306, 178] on button "Search" at bounding box center [1346, 170] width 93 height 28
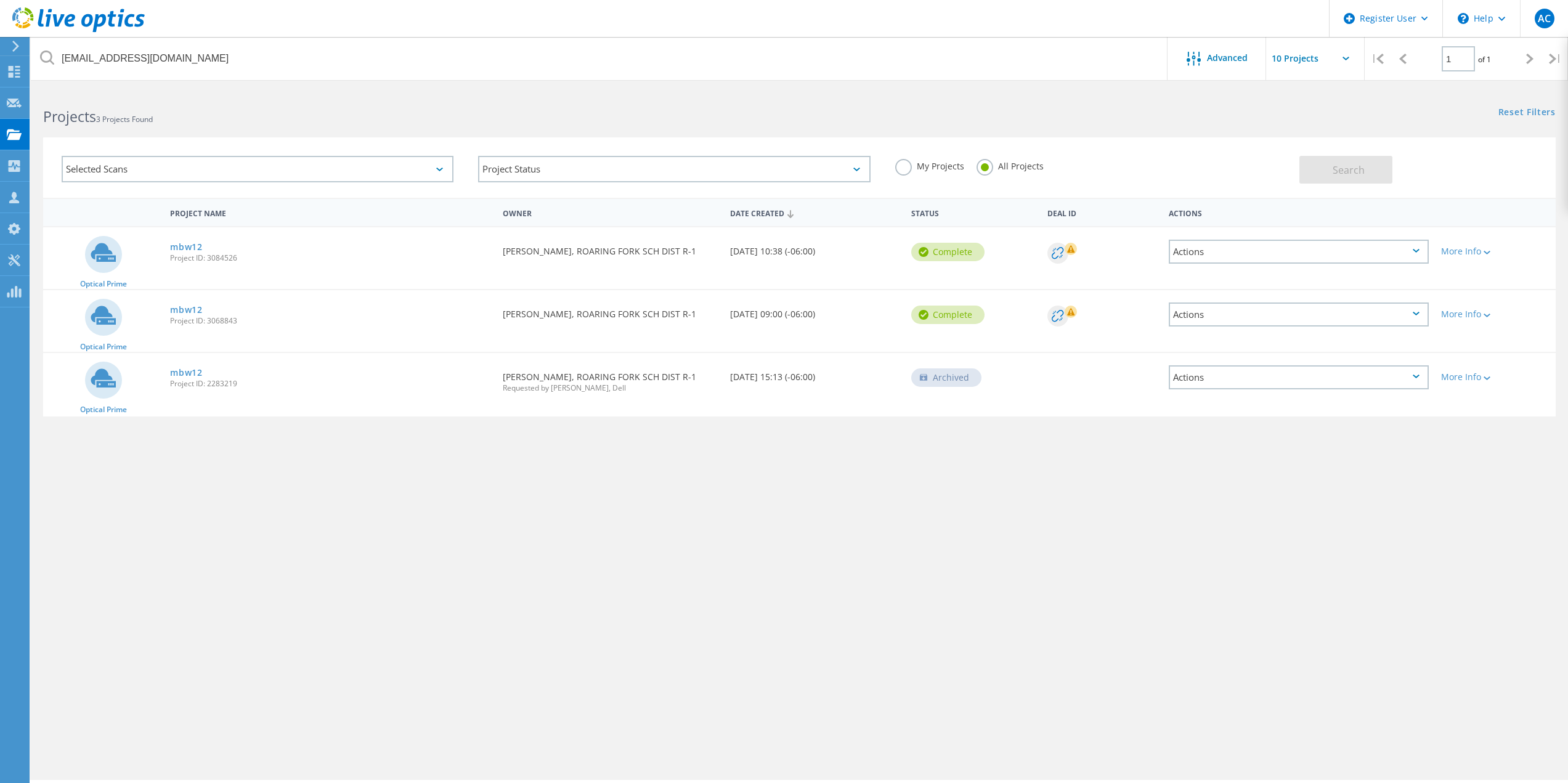
drag, startPoint x: 831, startPoint y: 251, endPoint x: 731, endPoint y: 247, distance: 100.1
click at [731, 247] on div "Date Created 10/08/2025, 10:38 (-06:00)" at bounding box center [815, 248] width 182 height 41
click at [723, 255] on div "Requested By Nate Runyon, ROARING FORK SCH DIST R-1" at bounding box center [610, 248] width 227 height 41
click at [187, 248] on link "mbw12" at bounding box center [186, 247] width 33 height 9
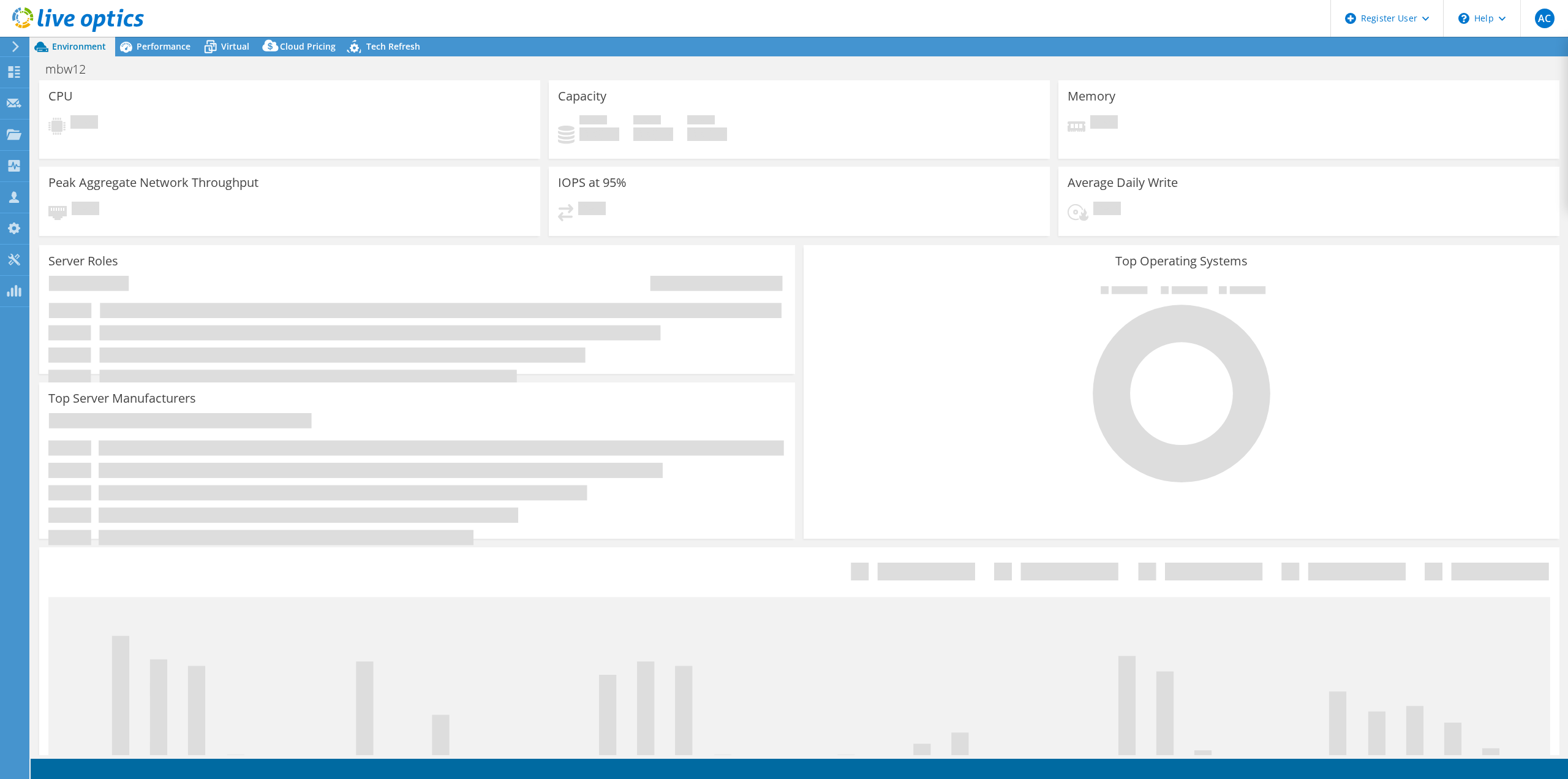
select select "USD"
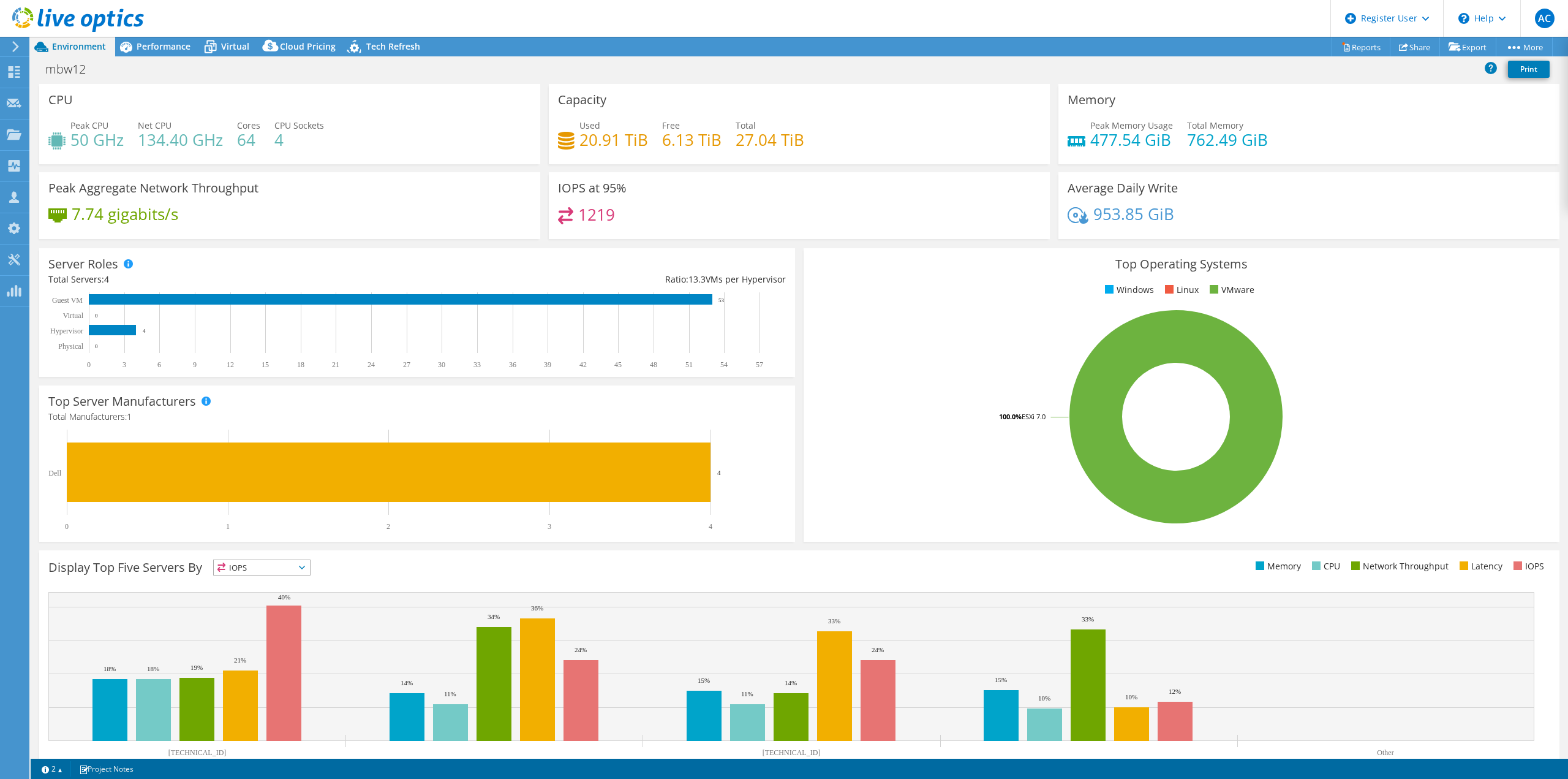
click at [713, 44] on div "Project Actions Project Actions Reports Share Export vSAN ReadyNode Sizer" at bounding box center [799, 47] width 1537 height 20
click at [170, 41] on span "Performance" at bounding box center [164, 47] width 54 height 12
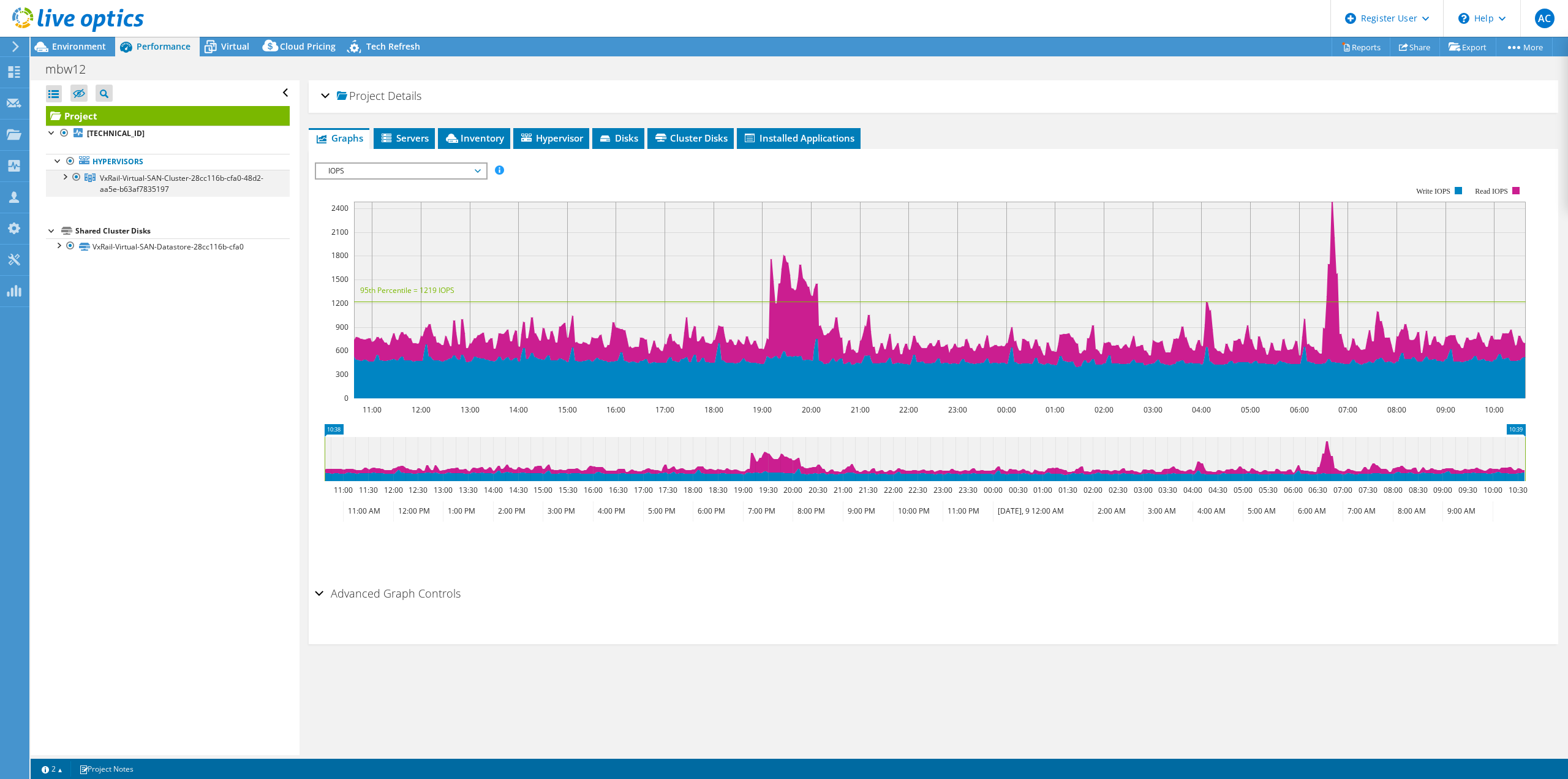
click at [64, 177] on div at bounding box center [64, 175] width 12 height 12
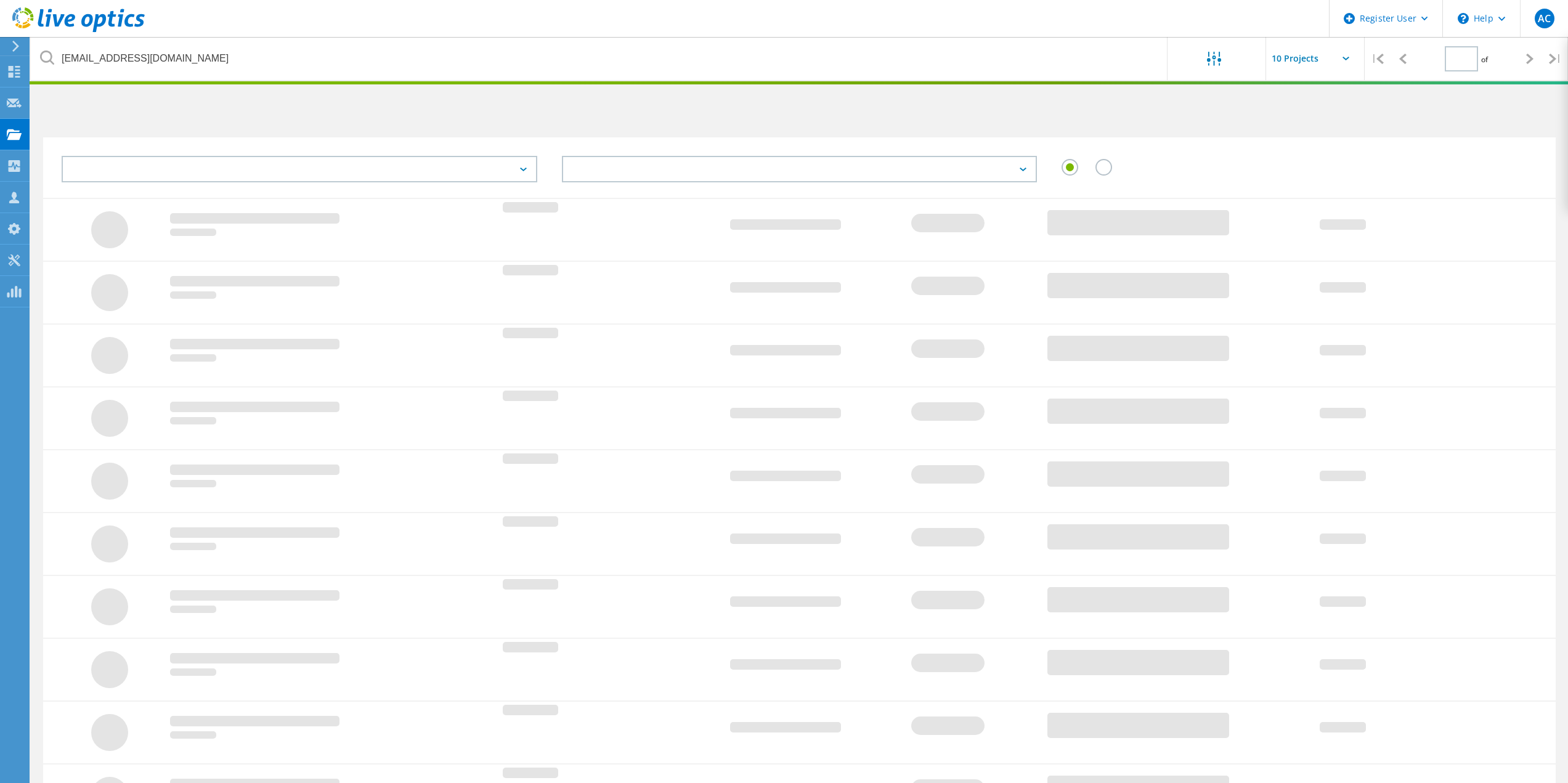
type input "1"
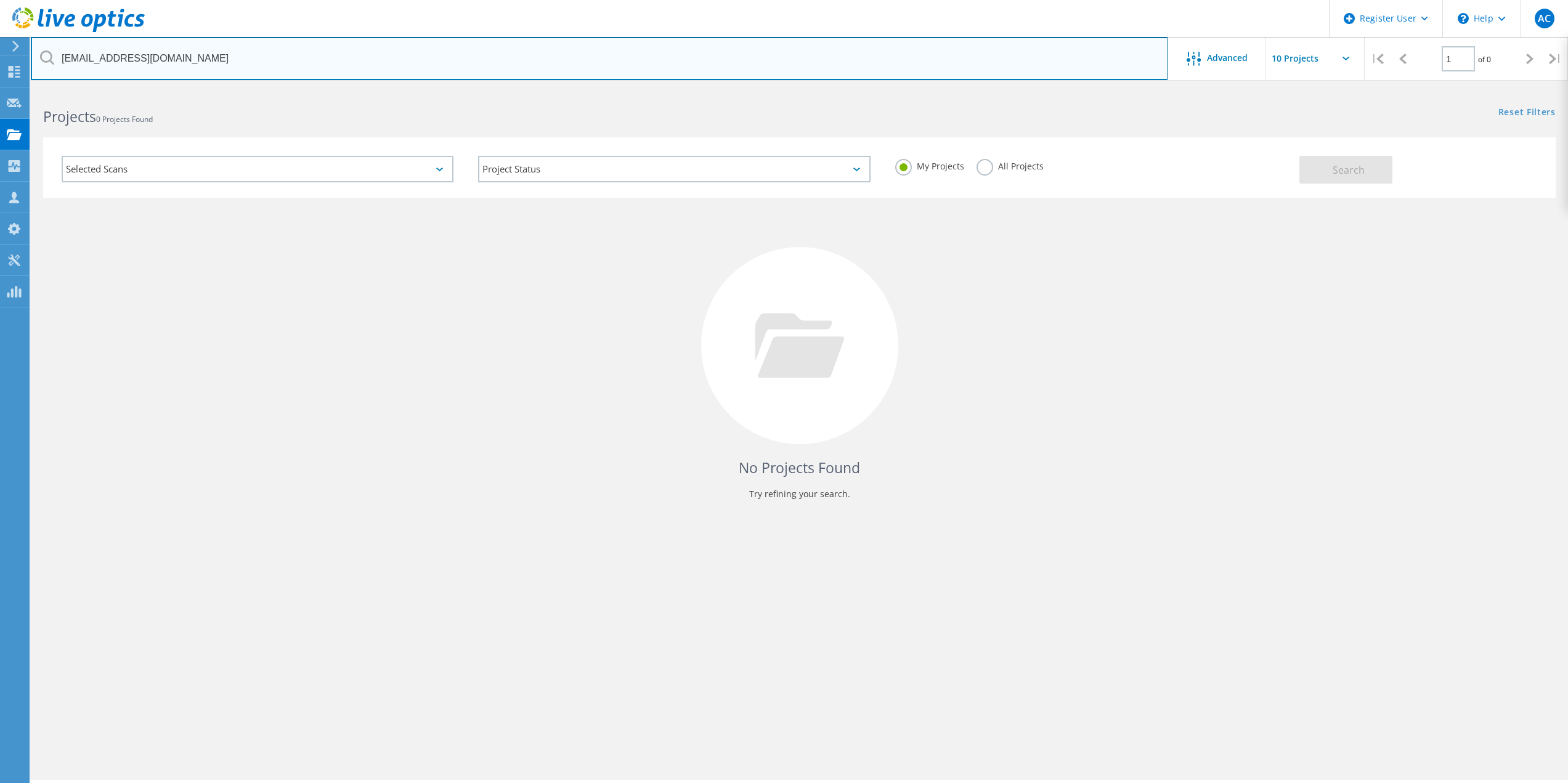
click at [267, 56] on input "[EMAIL_ADDRESS][DOMAIN_NAME]" at bounding box center [599, 58] width 1137 height 43
paste input "[EMAIL_ADDRESS][DOMAIN_NAME]"
type input "[EMAIL_ADDRESS][DOMAIN_NAME]"
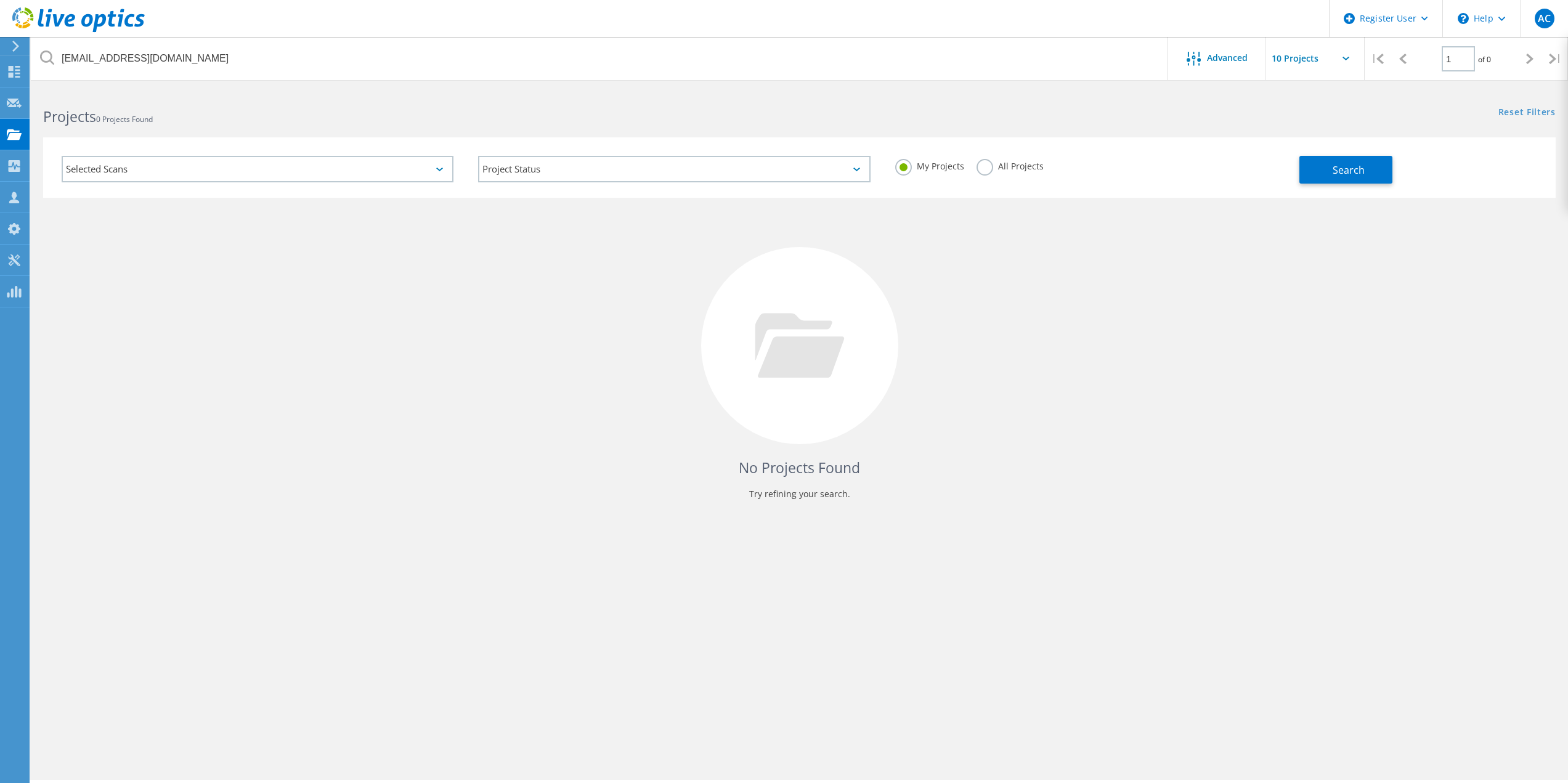
click at [996, 167] on label "All Projects" at bounding box center [1010, 164] width 67 height 12
click at [0, 0] on input "All Projects" at bounding box center [0, 0] width 0 height 0
click at [1272, 163] on div "My Projects All Projects" at bounding box center [1090, 166] width 416 height 45
click at [1326, 164] on button "Search" at bounding box center [1346, 170] width 93 height 28
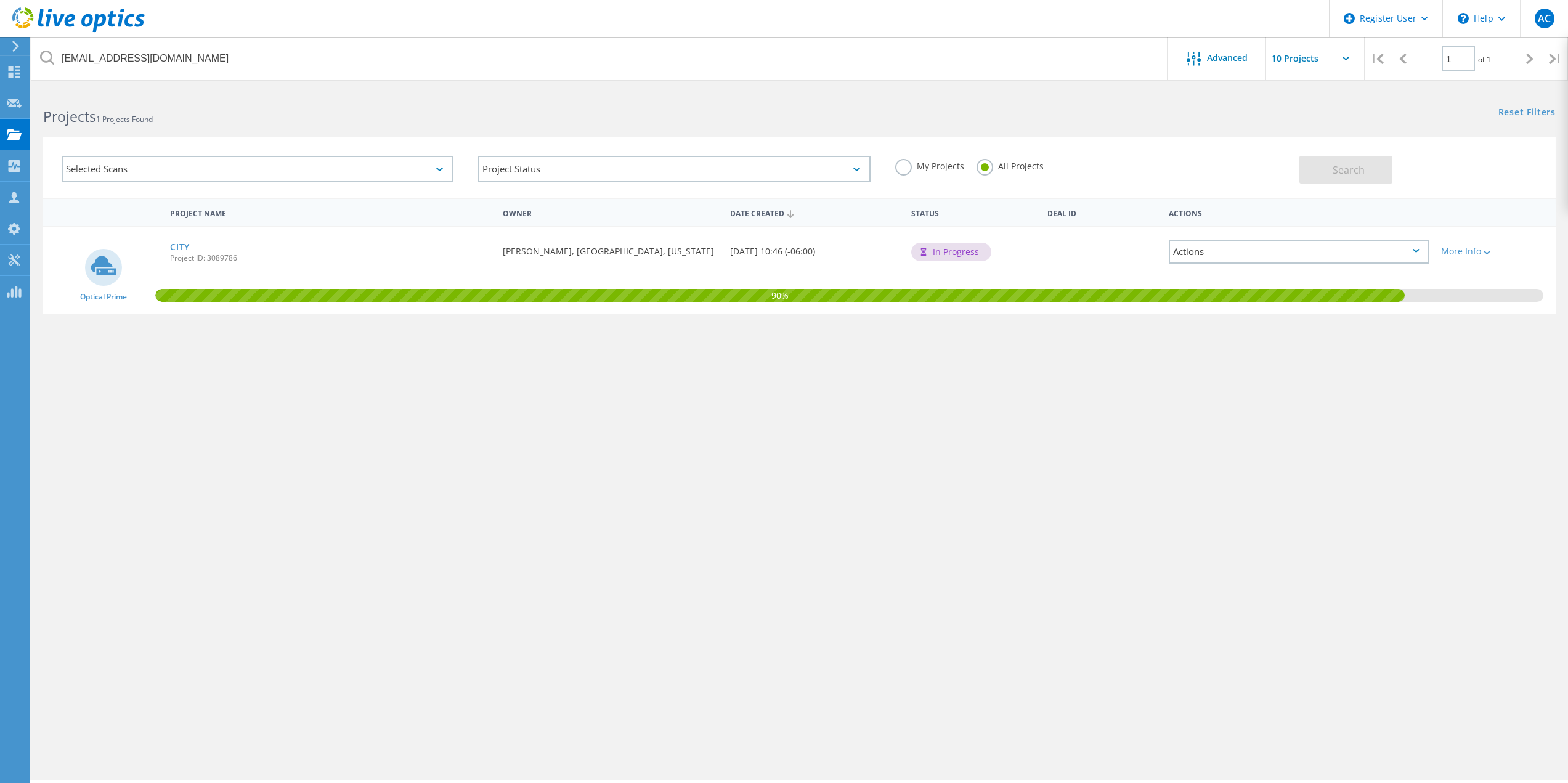
click at [171, 247] on link "CITY" at bounding box center [179, 247] width 20 height 9
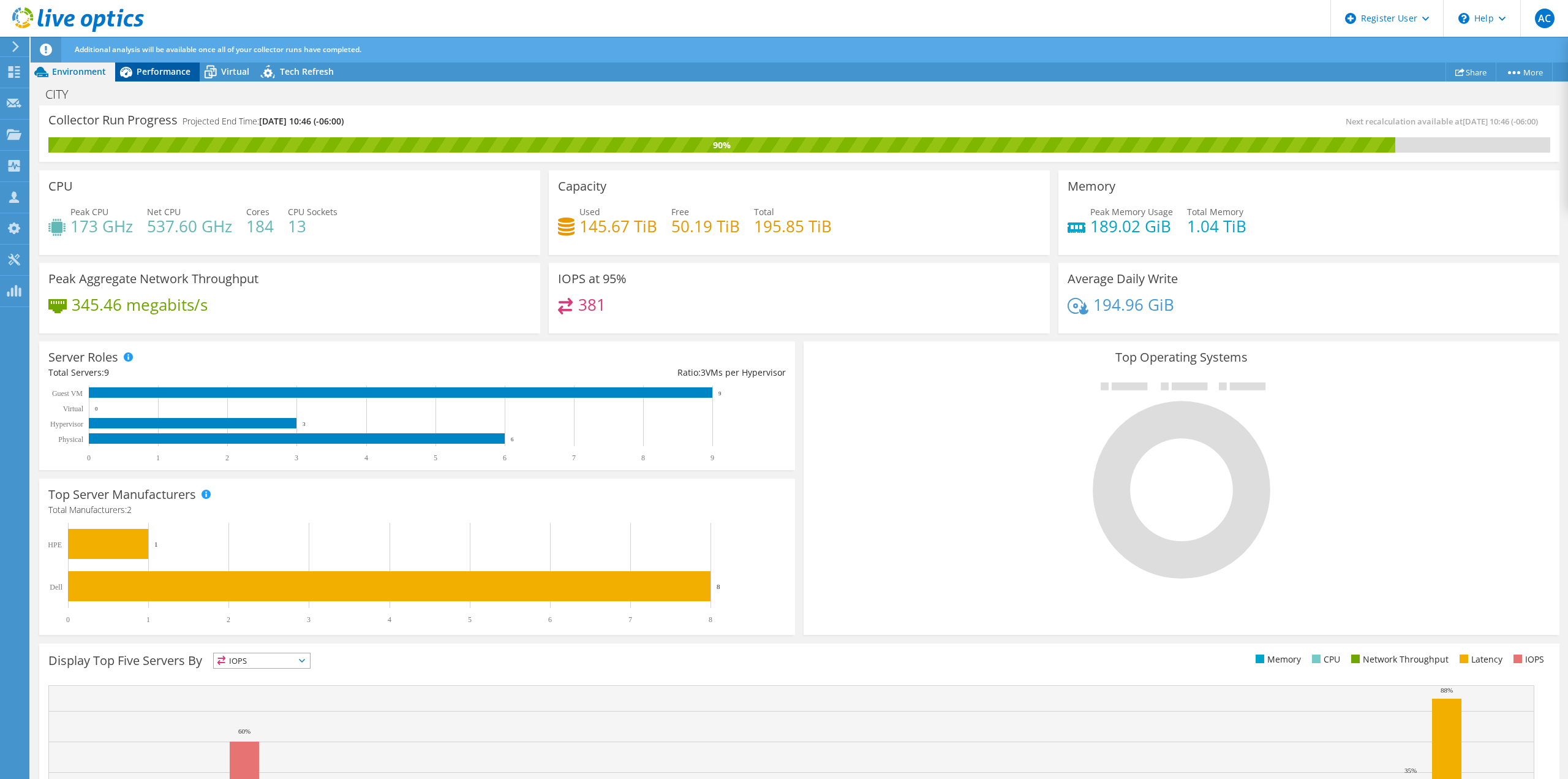
click at [167, 72] on span "Performance" at bounding box center [164, 71] width 54 height 12
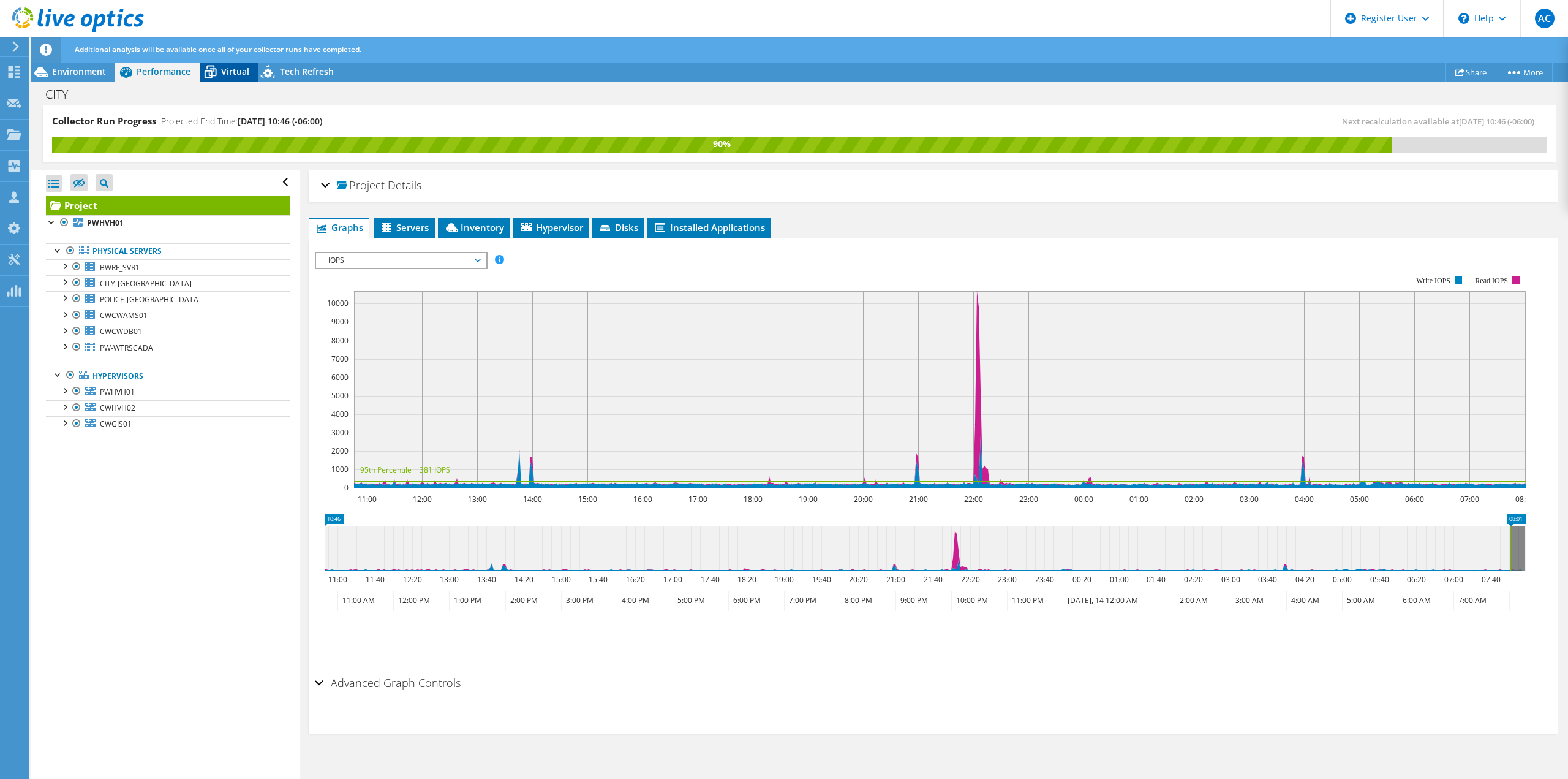
click at [236, 74] on span "Virtual" at bounding box center [235, 71] width 28 height 12
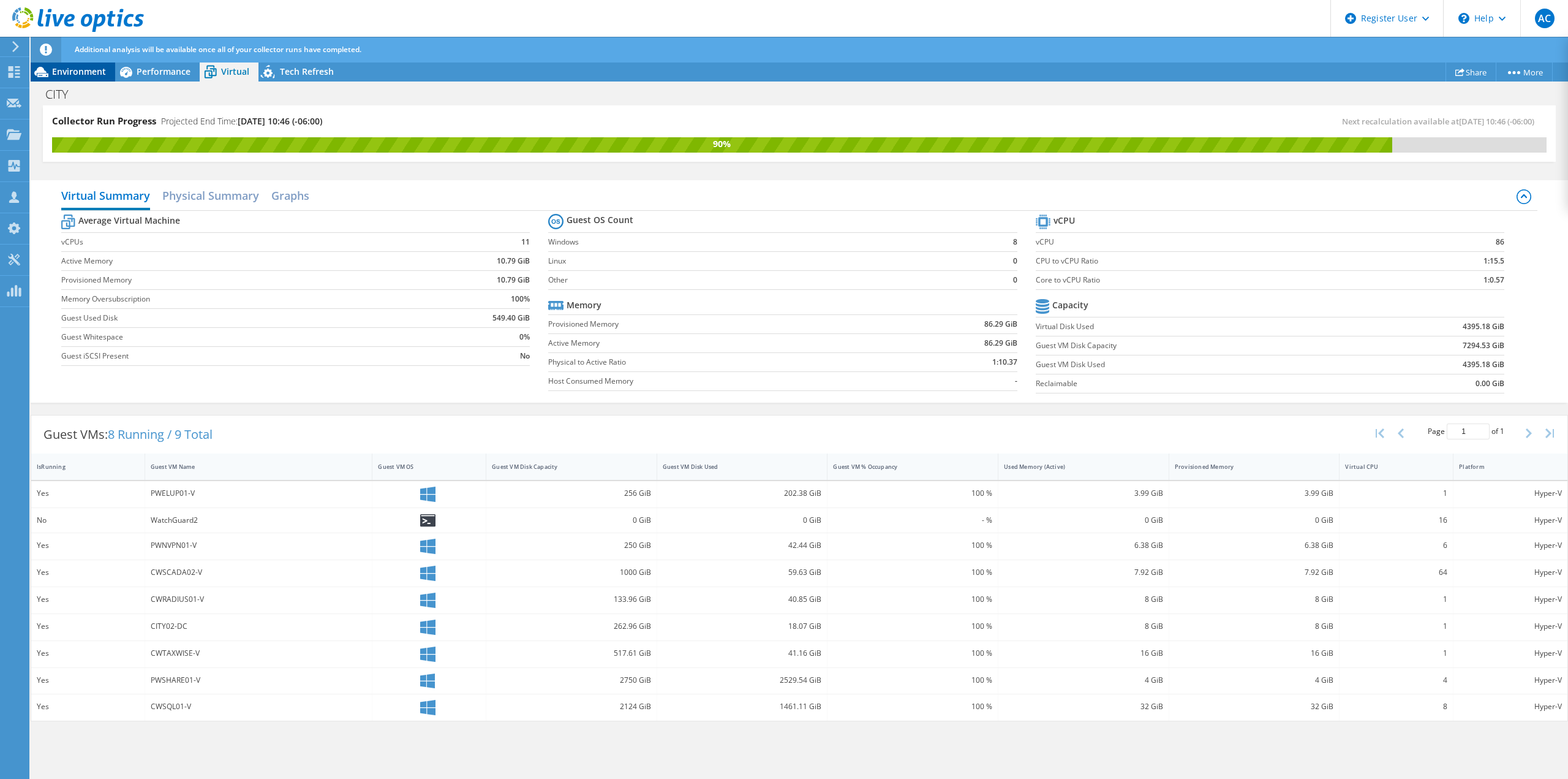
click at [80, 71] on span "Environment" at bounding box center [79, 71] width 54 height 12
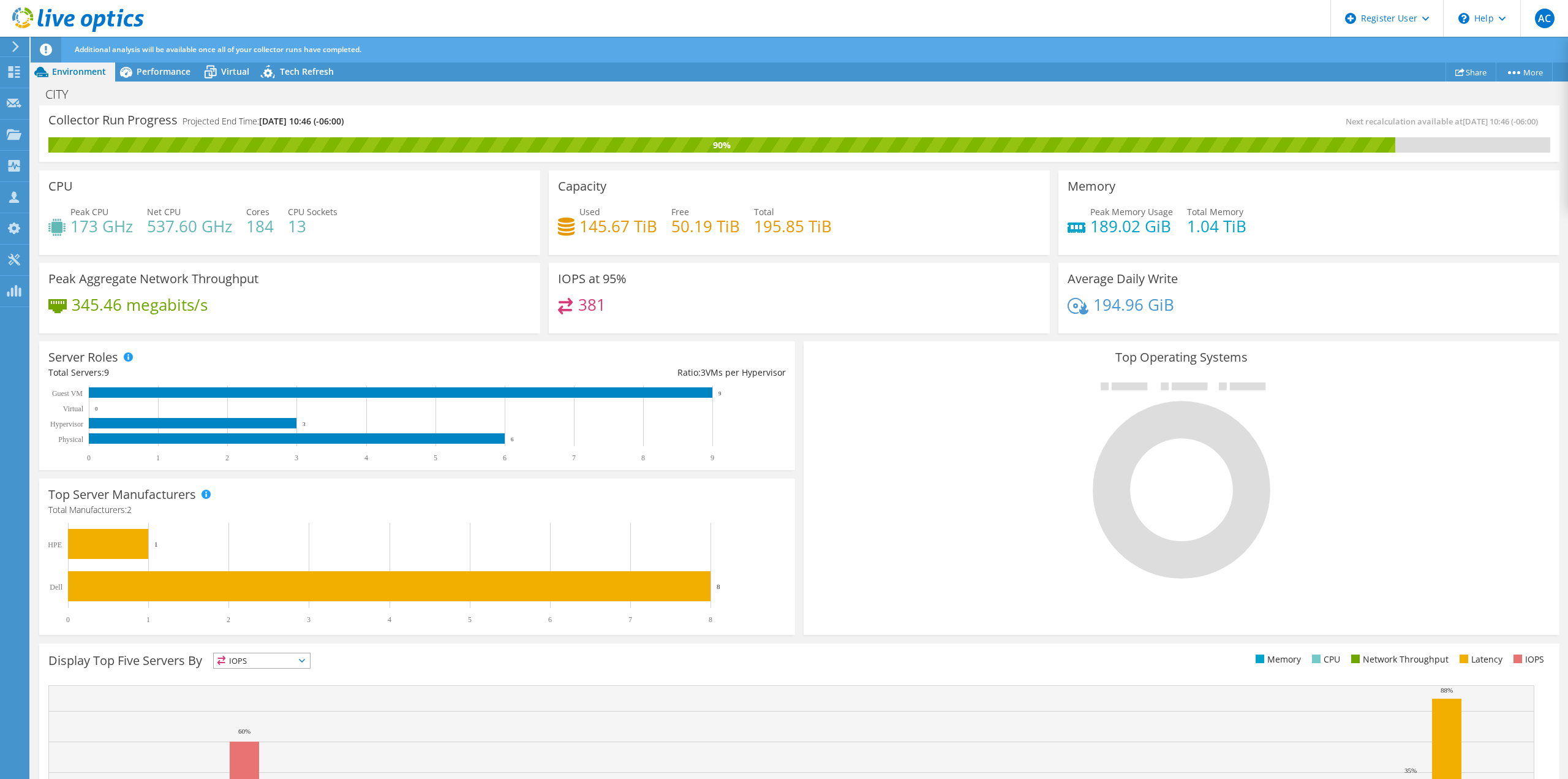
click at [172, 92] on div "CITY Print" at bounding box center [799, 94] width 1537 height 23
click at [177, 77] on div "Performance" at bounding box center [157, 71] width 84 height 20
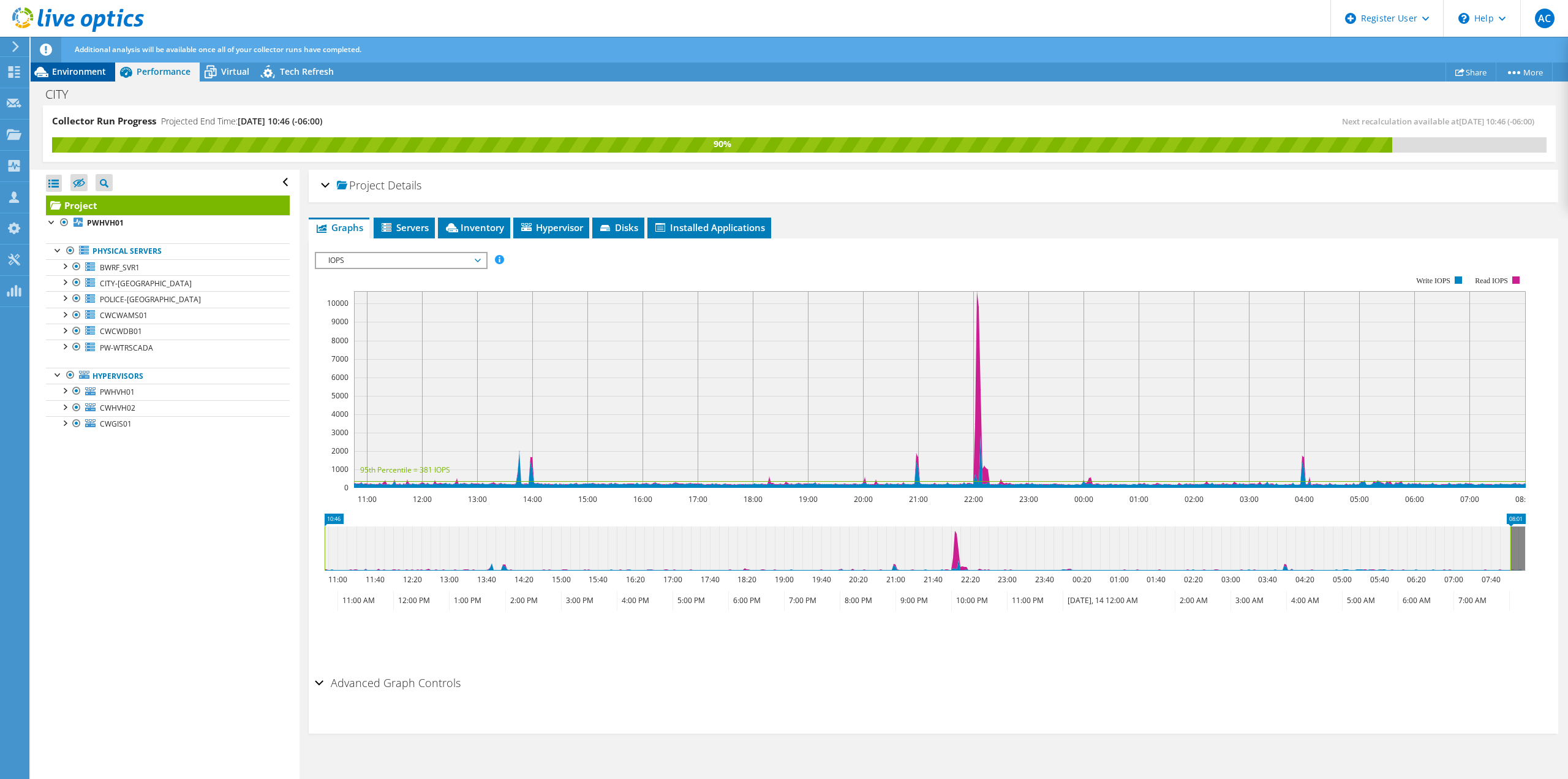
click at [52, 76] on span "Environment" at bounding box center [79, 71] width 54 height 12
